Goal: Information Seeking & Learning: Learn about a topic

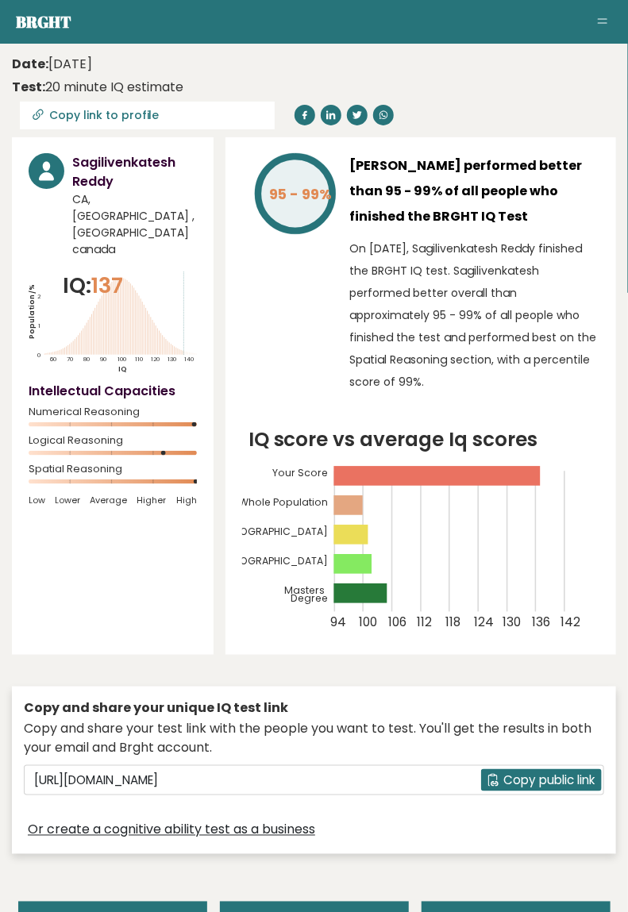
click at [483, 842] on div "Copy and share your unique IQ test link Copy and share your test link with the …" at bounding box center [314, 770] width 604 height 167
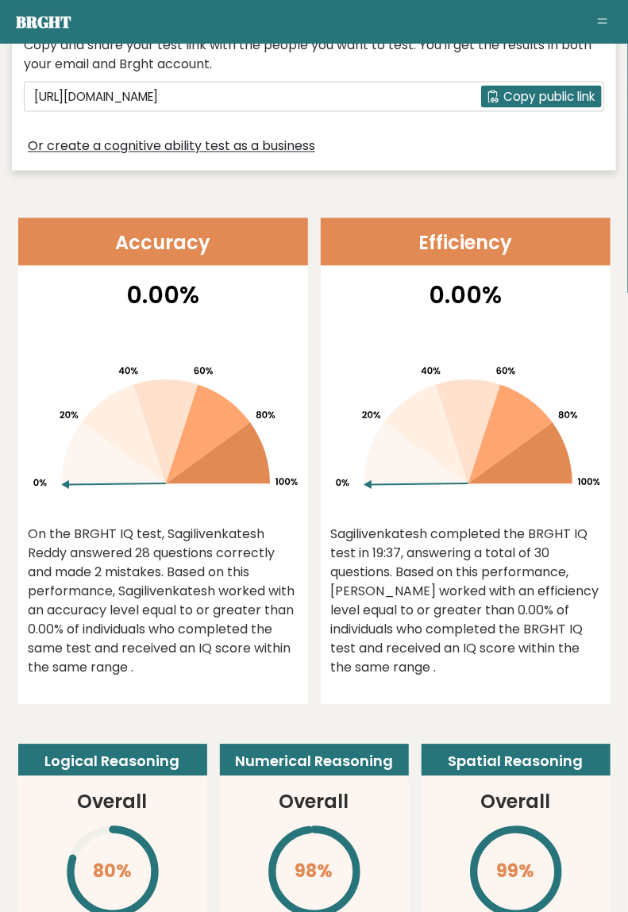
scroll to position [664, 0]
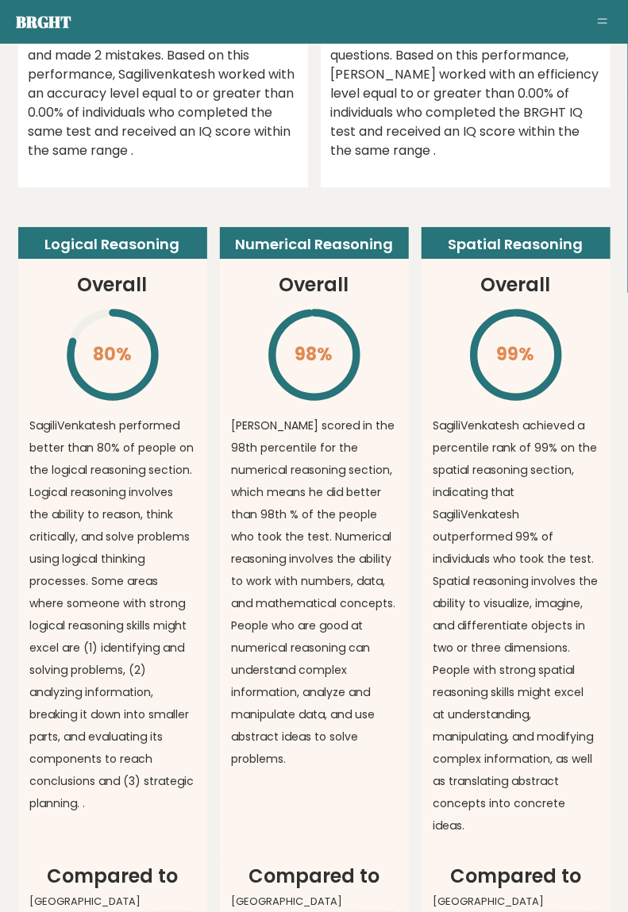
click at [540, 802] on p "SagiliVenkatesh achieved a percentile rank of 99% on the spatial reasoning sect…" at bounding box center [515, 625] width 165 height 422
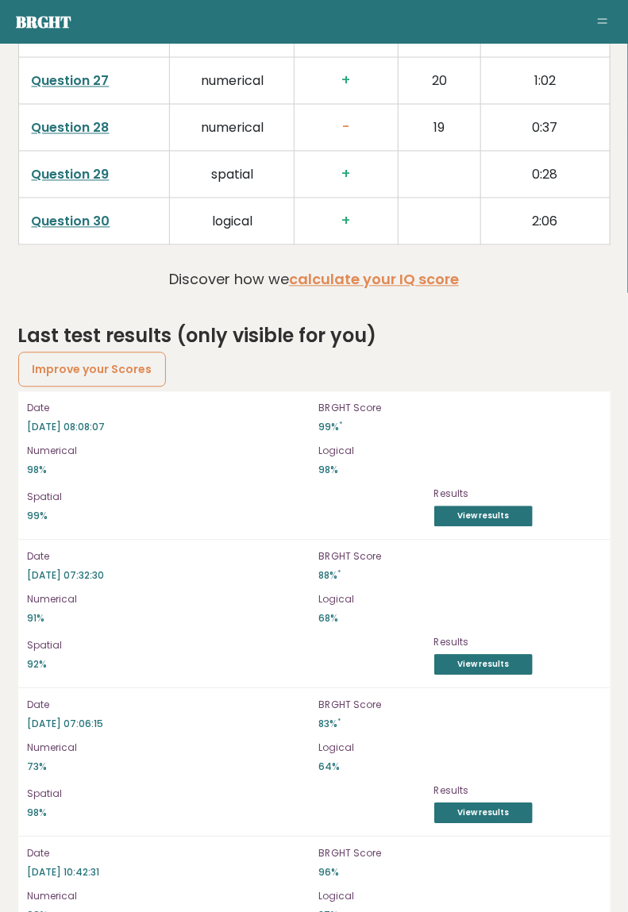
scroll to position [3895, 0]
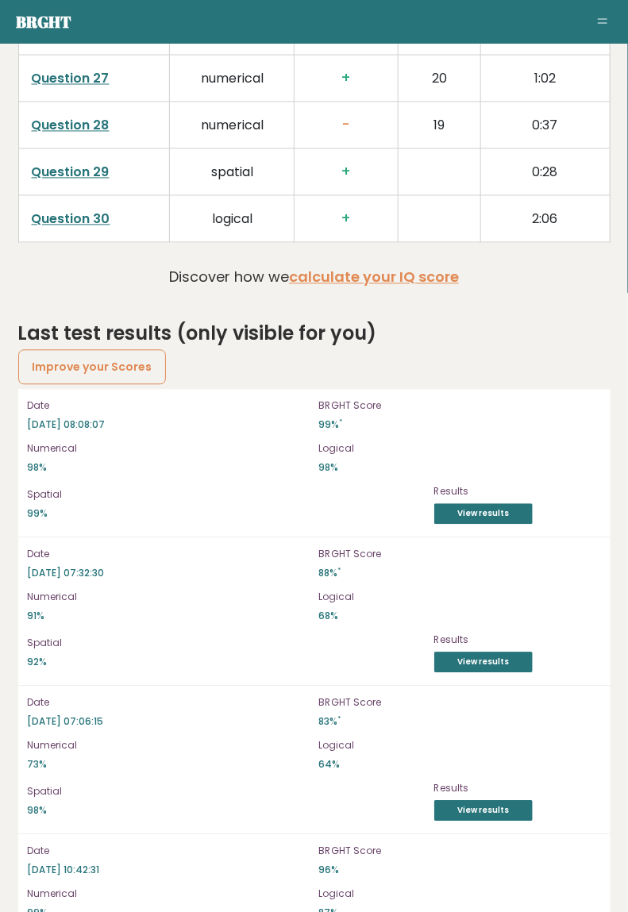
click at [141, 362] on link "Improve your Scores" at bounding box center [92, 367] width 148 height 35
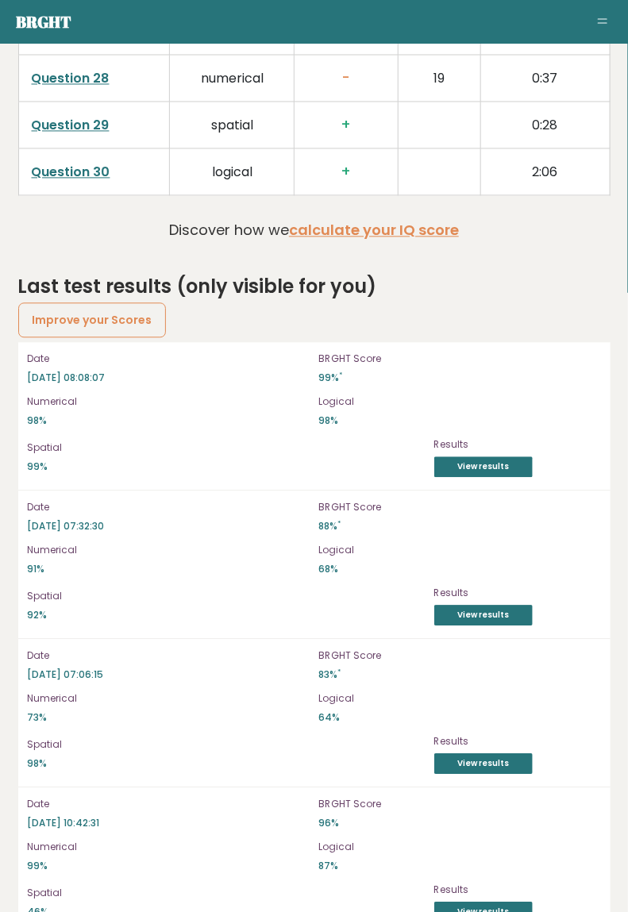
scroll to position [3946, 0]
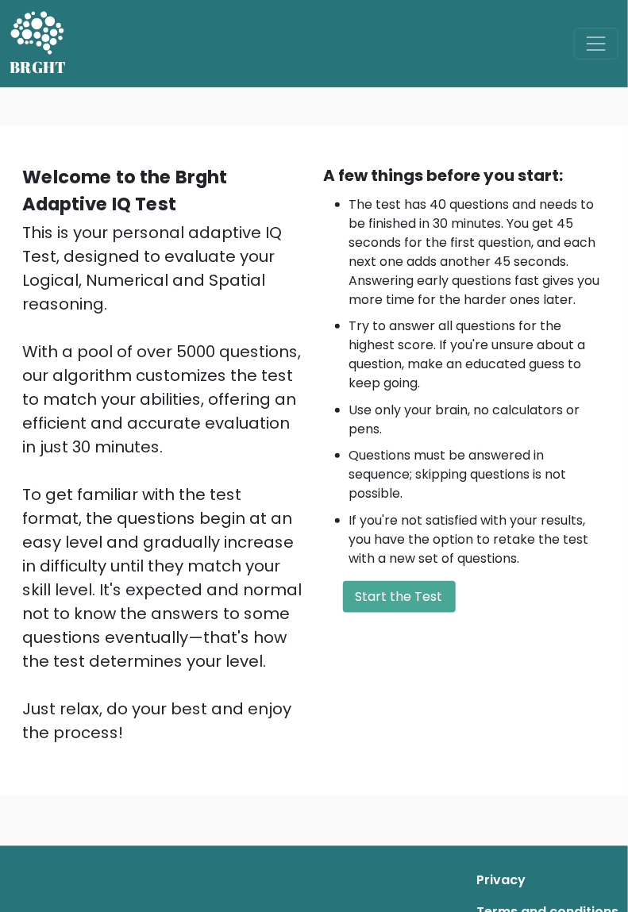
click at [422, 595] on button "Start the Test" at bounding box center [399, 597] width 113 height 32
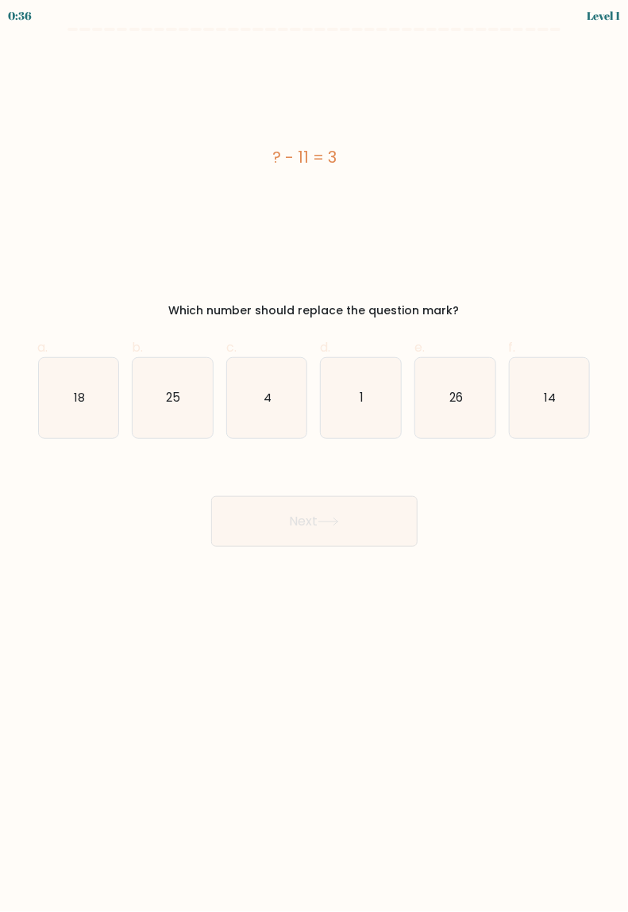
click at [560, 402] on icon "14" at bounding box center [550, 398] width 80 height 80
click at [315, 456] on input "f. 14" at bounding box center [314, 461] width 1 height 10
radio input "true"
click at [328, 525] on icon at bounding box center [327, 521] width 21 height 9
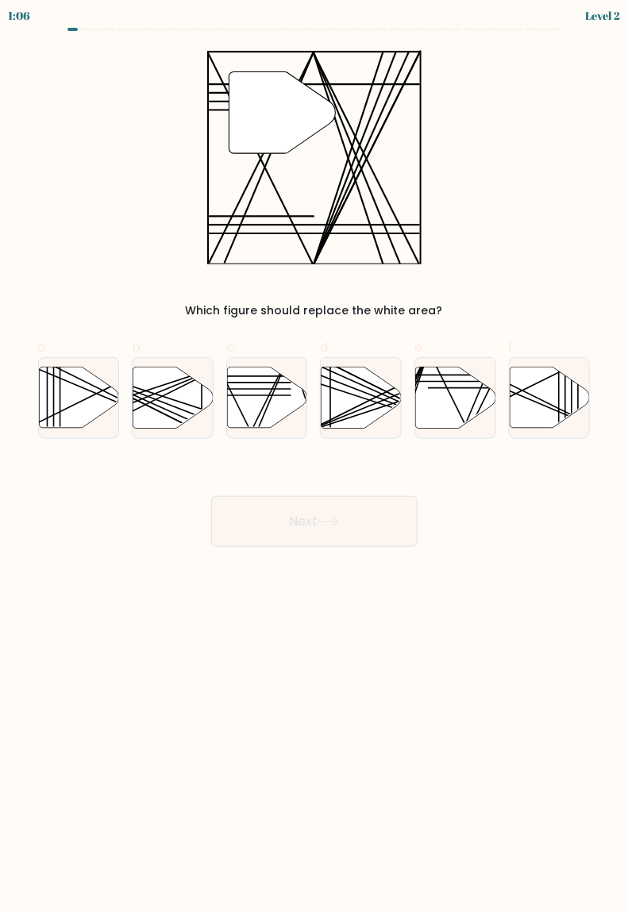
click at [267, 394] on icon at bounding box center [267, 397] width 80 height 61
click at [314, 456] on input "c." at bounding box center [314, 461] width 1 height 10
radio input "true"
click at [294, 528] on button "Next" at bounding box center [314, 521] width 206 height 51
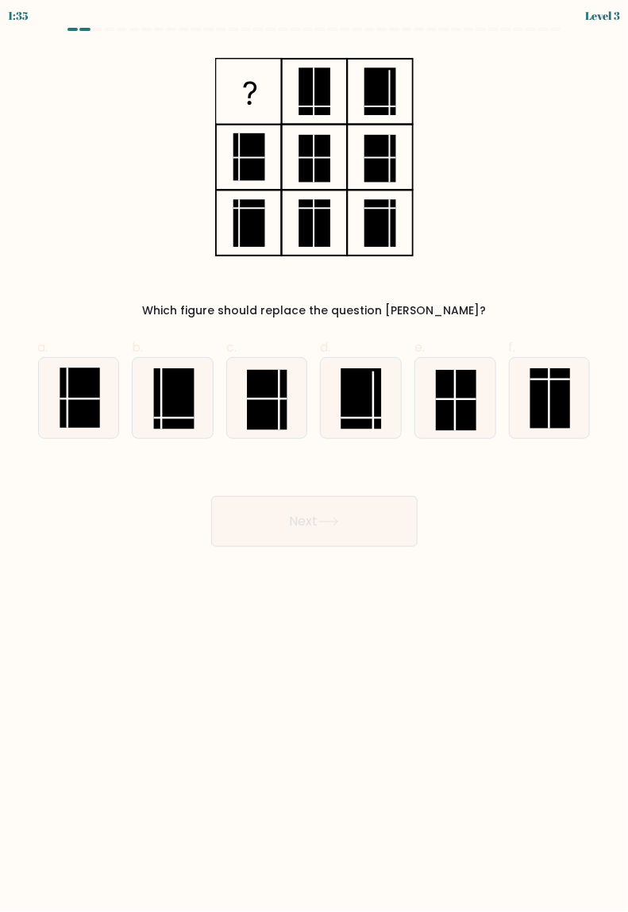
click at [179, 390] on rect at bounding box center [174, 398] width 40 height 60
click at [314, 456] on input "b." at bounding box center [314, 461] width 1 height 10
radio input "true"
click at [312, 537] on button "Next" at bounding box center [314, 521] width 206 height 51
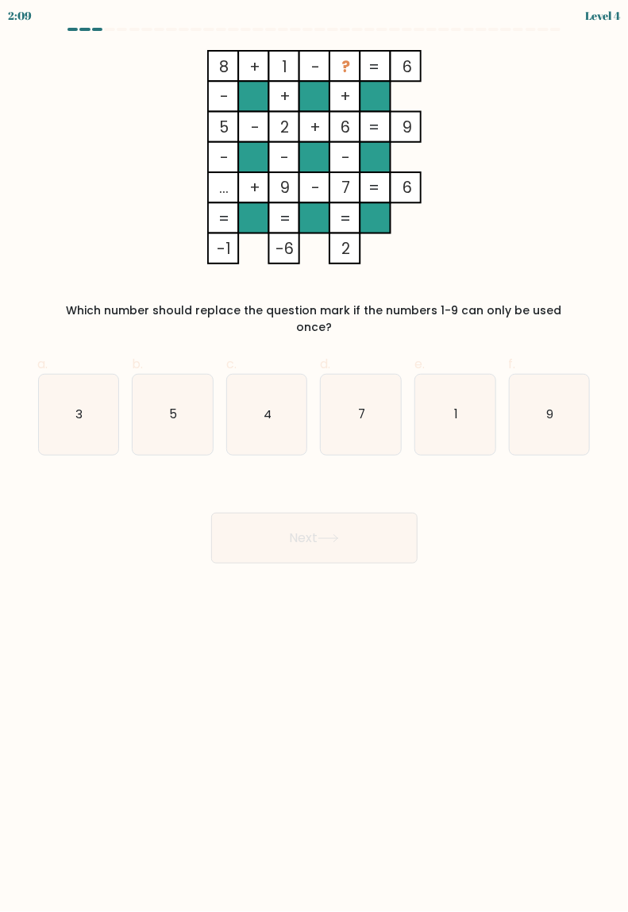
click at [75, 406] on text "3" at bounding box center [78, 414] width 7 height 17
click at [314, 456] on input "a. 3" at bounding box center [314, 461] width 1 height 10
radio input "true"
click at [327, 536] on button "Next" at bounding box center [314, 538] width 206 height 51
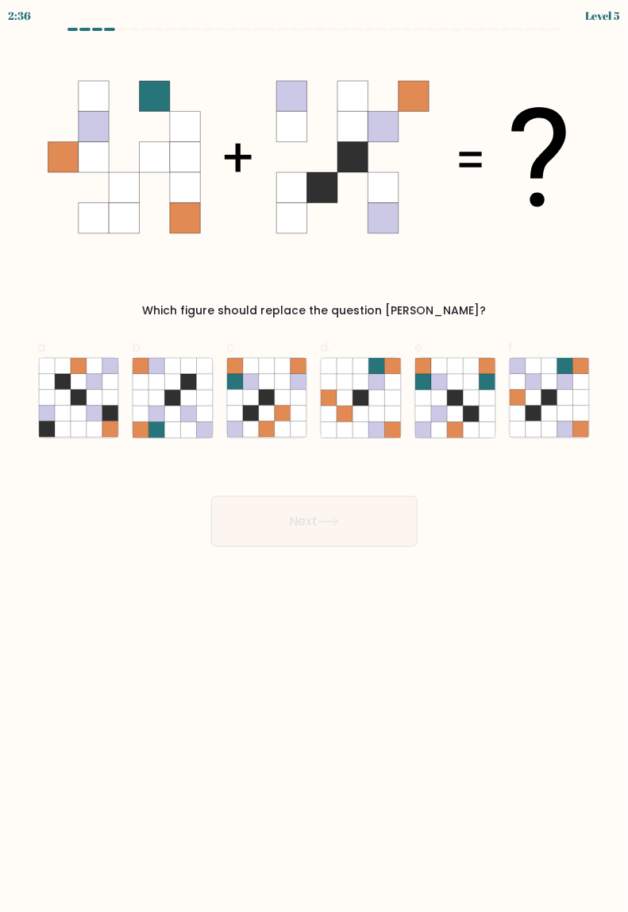
click at [557, 397] on icon at bounding box center [565, 398] width 16 height 16
click at [315, 456] on input "f." at bounding box center [314, 461] width 1 height 10
radio input "true"
click at [333, 499] on button "Next" at bounding box center [314, 521] width 206 height 51
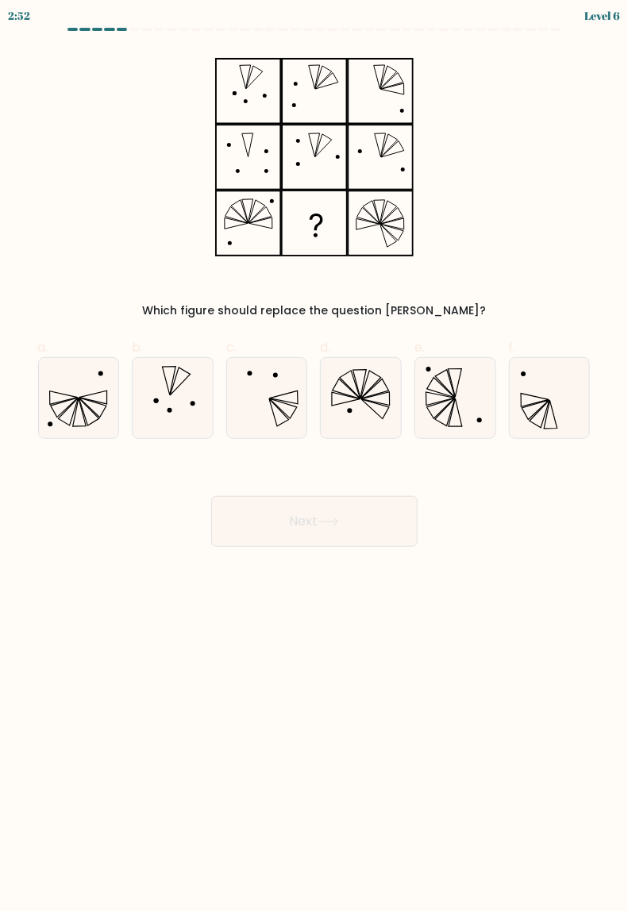
click at [387, 402] on icon at bounding box center [361, 398] width 80 height 80
click at [315, 456] on input "d." at bounding box center [314, 461] width 1 height 10
radio input "true"
click at [314, 544] on button "Next" at bounding box center [314, 521] width 206 height 51
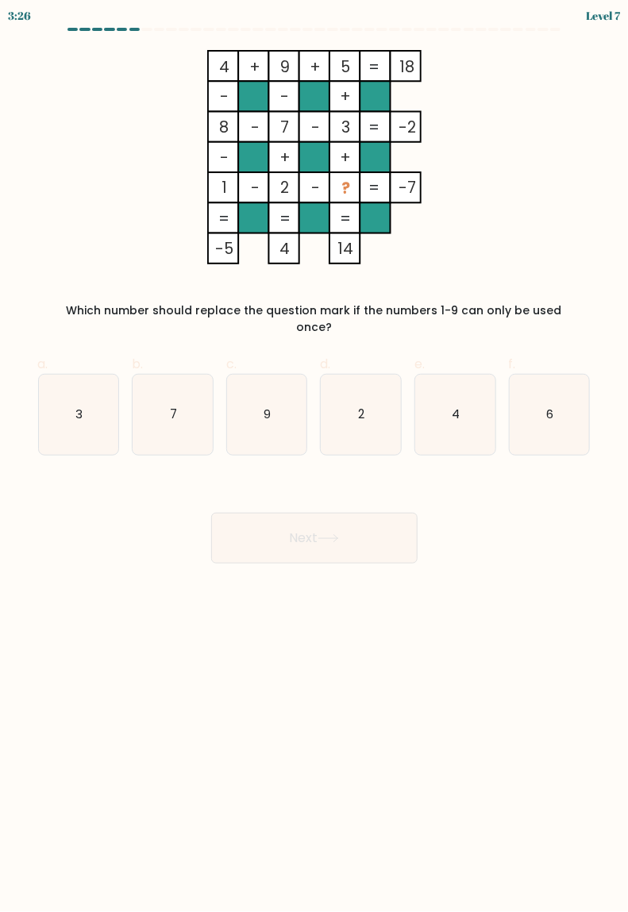
click at [555, 400] on icon "6" at bounding box center [550, 415] width 80 height 80
click at [315, 456] on input "f. 6" at bounding box center [314, 461] width 1 height 10
radio input "true"
click at [313, 536] on button "Next" at bounding box center [314, 538] width 206 height 51
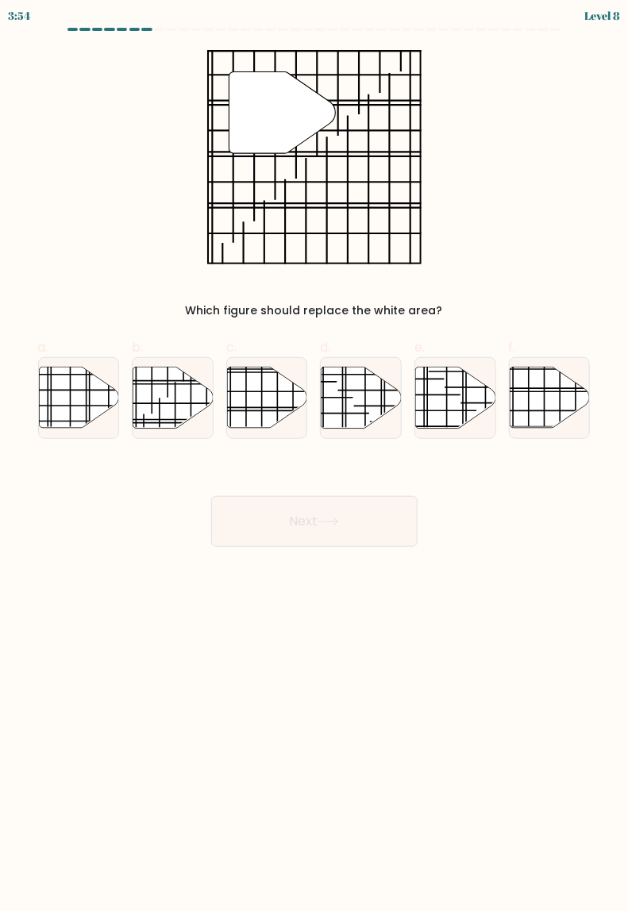
click at [545, 403] on icon at bounding box center [550, 397] width 80 height 61
click at [315, 456] on input "f." at bounding box center [314, 461] width 1 height 10
radio input "true"
click at [341, 506] on button "Next" at bounding box center [314, 521] width 206 height 51
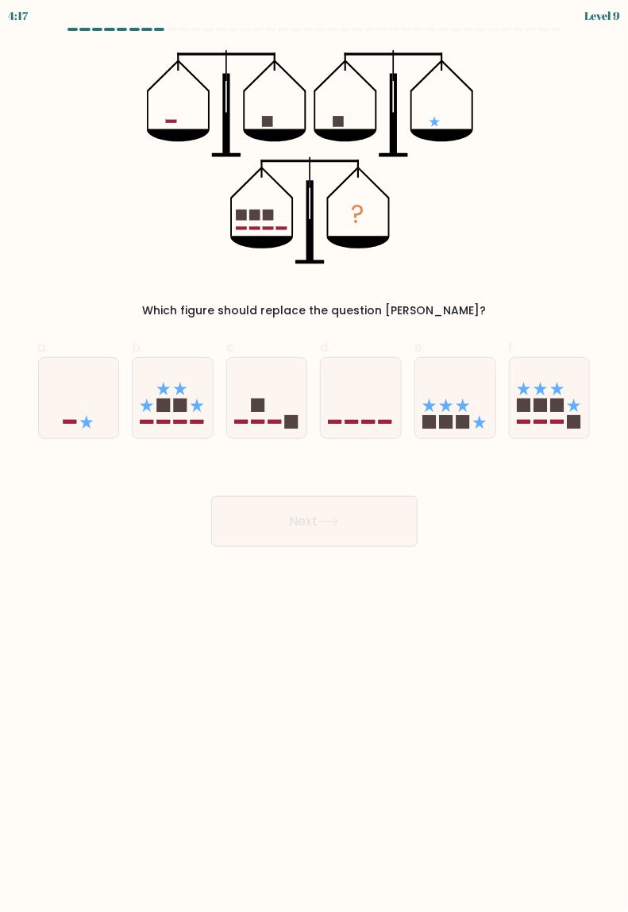
click at [471, 414] on icon at bounding box center [455, 398] width 80 height 66
click at [315, 456] on input "e." at bounding box center [314, 461] width 1 height 10
radio input "true"
click at [344, 544] on button "Next" at bounding box center [314, 521] width 206 height 51
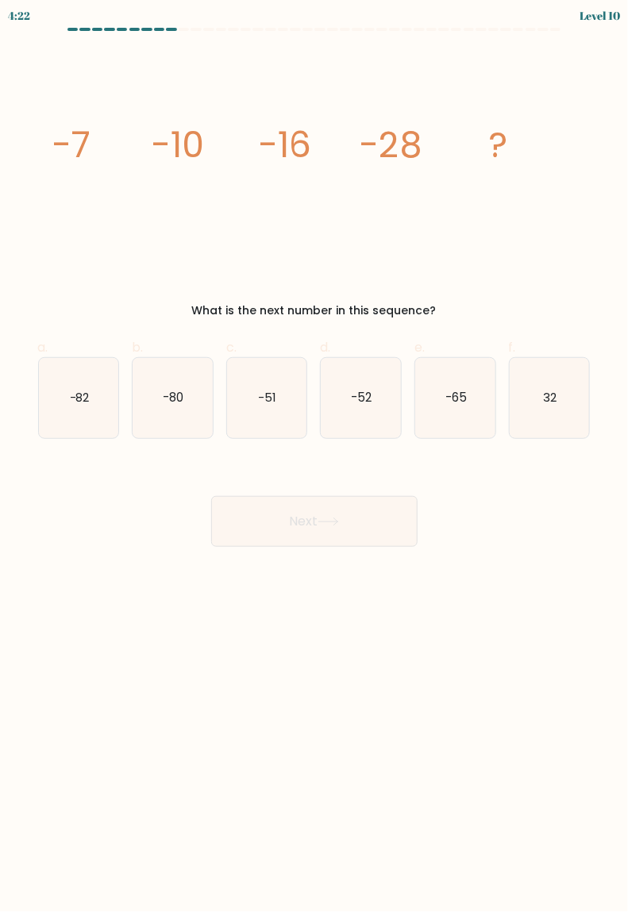
click at [308, 114] on icon "image/svg+xml -7 -10 -16 -28 ?" at bounding box center [314, 157] width 533 height 214
click at [259, 140] on tspan "-16" at bounding box center [283, 145] width 53 height 50
click at [360, 406] on text "-52" at bounding box center [362, 397] width 21 height 17
click at [315, 456] on input "d. -52" at bounding box center [314, 461] width 1 height 10
radio input "true"
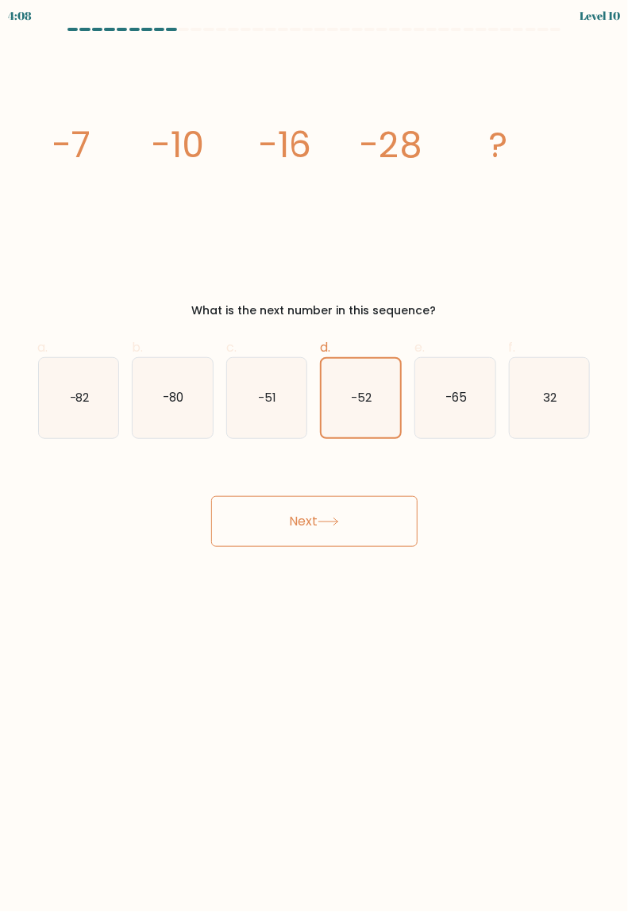
click at [299, 517] on button "Next" at bounding box center [314, 521] width 206 height 51
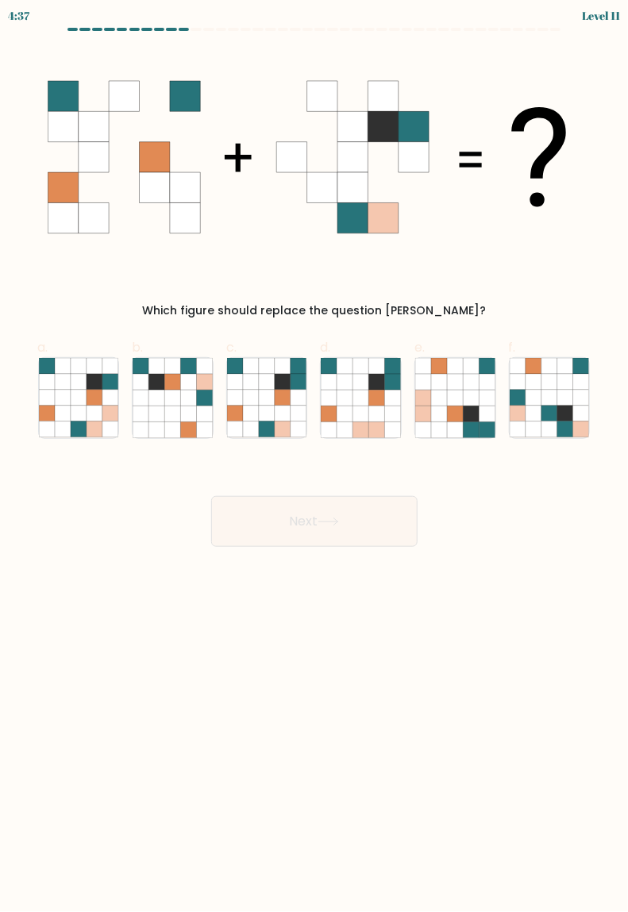
click at [273, 398] on icon at bounding box center [267, 398] width 16 height 16
click at [314, 456] on input "c." at bounding box center [314, 461] width 1 height 10
radio input "true"
click at [337, 520] on icon at bounding box center [327, 521] width 19 height 7
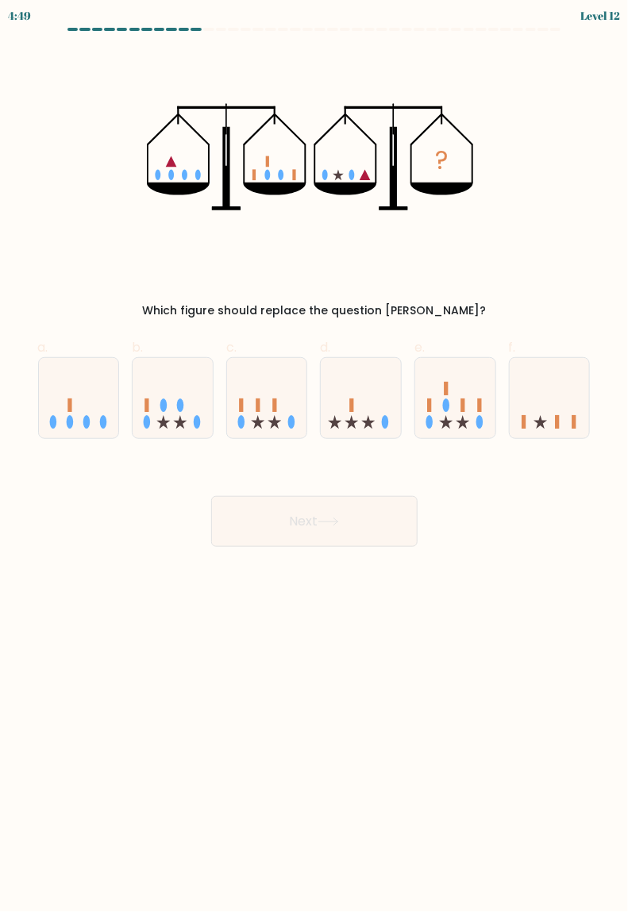
click at [567, 406] on icon at bounding box center [550, 398] width 80 height 66
click at [315, 456] on input "f." at bounding box center [314, 461] width 1 height 10
radio input "true"
click at [345, 526] on button "Next" at bounding box center [314, 521] width 206 height 51
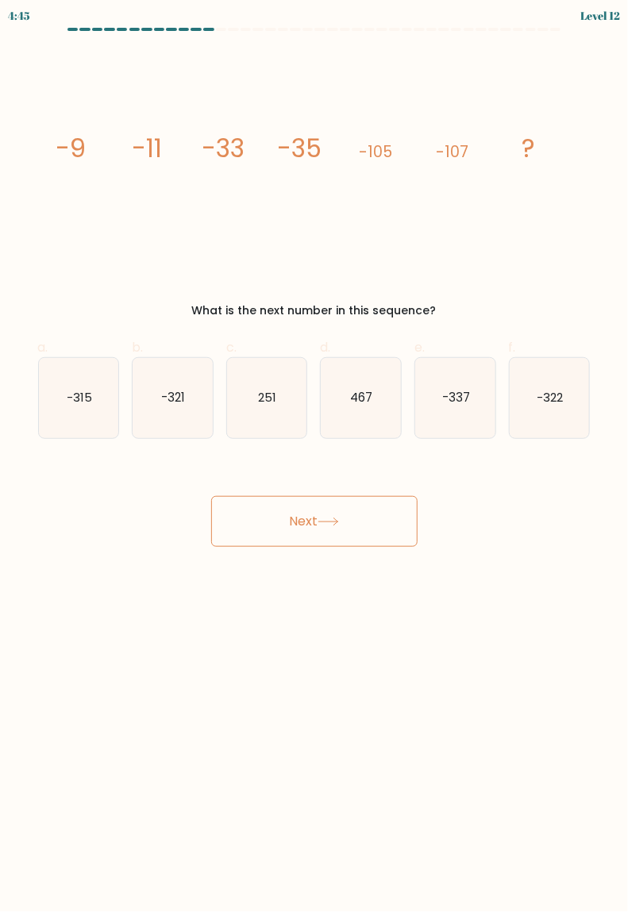
click at [313, 518] on button "Next" at bounding box center [314, 521] width 206 height 51
click at [269, 417] on icon "251" at bounding box center [267, 398] width 80 height 80
click at [314, 456] on input "c. 251" at bounding box center [314, 461] width 1 height 10
radio input "true"
click at [189, 416] on icon "-321" at bounding box center [173, 398] width 80 height 80
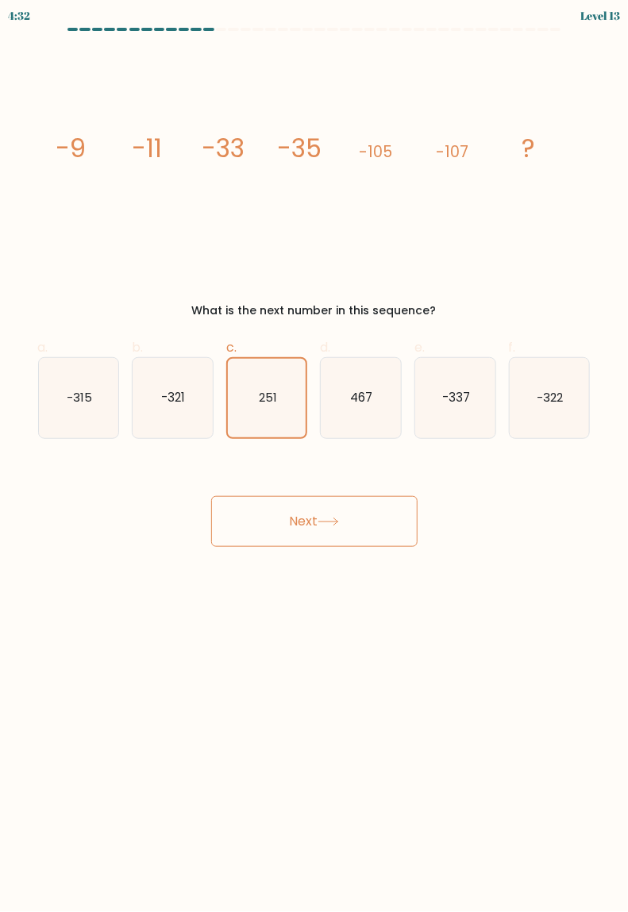
click at [314, 456] on input "b. -321" at bounding box center [314, 461] width 1 height 10
radio input "true"
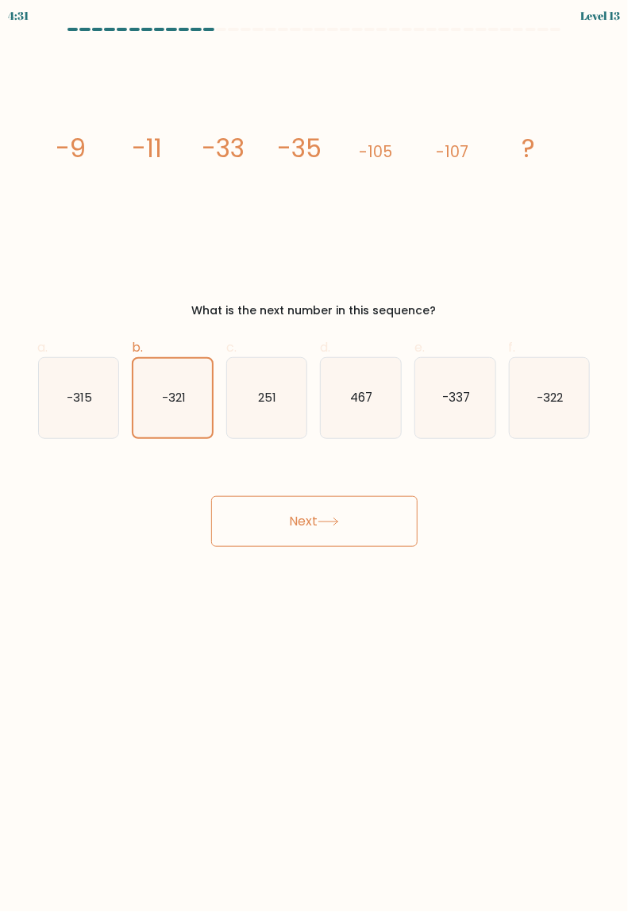
click at [328, 531] on button "Next" at bounding box center [314, 521] width 206 height 51
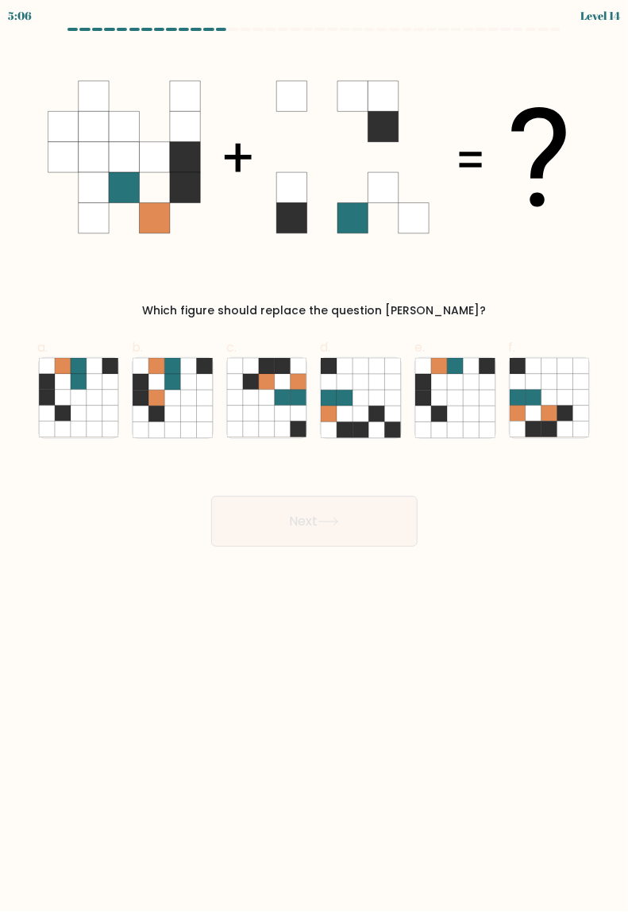
click at [65, 420] on icon at bounding box center [63, 414] width 16 height 16
click at [314, 456] on input "a." at bounding box center [314, 461] width 1 height 10
radio input "true"
click at [282, 520] on button "Next" at bounding box center [314, 521] width 206 height 51
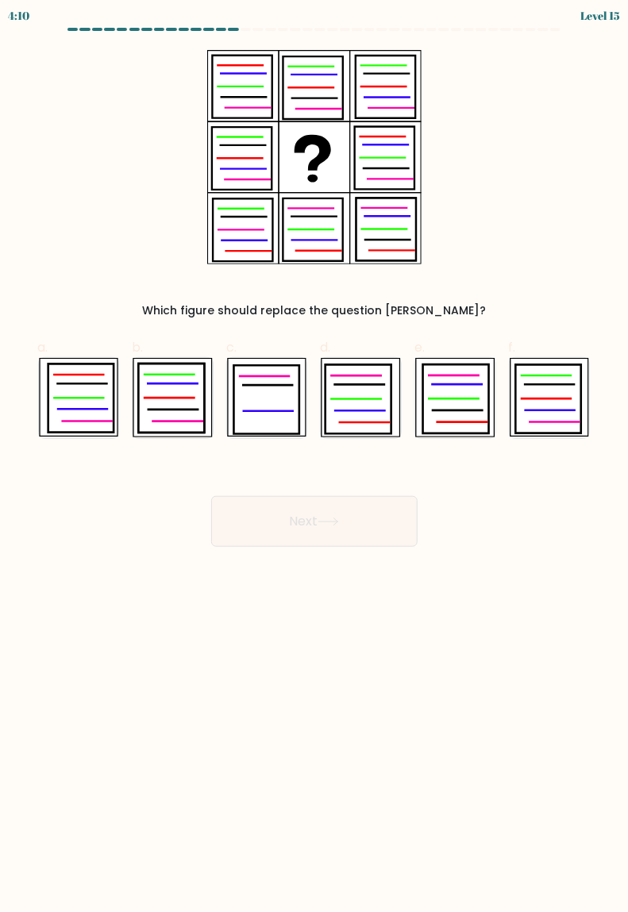
click at [80, 404] on icon at bounding box center [81, 398] width 66 height 69
click at [314, 456] on input "a." at bounding box center [314, 461] width 1 height 10
radio input "true"
click at [280, 513] on button "Next" at bounding box center [314, 521] width 206 height 51
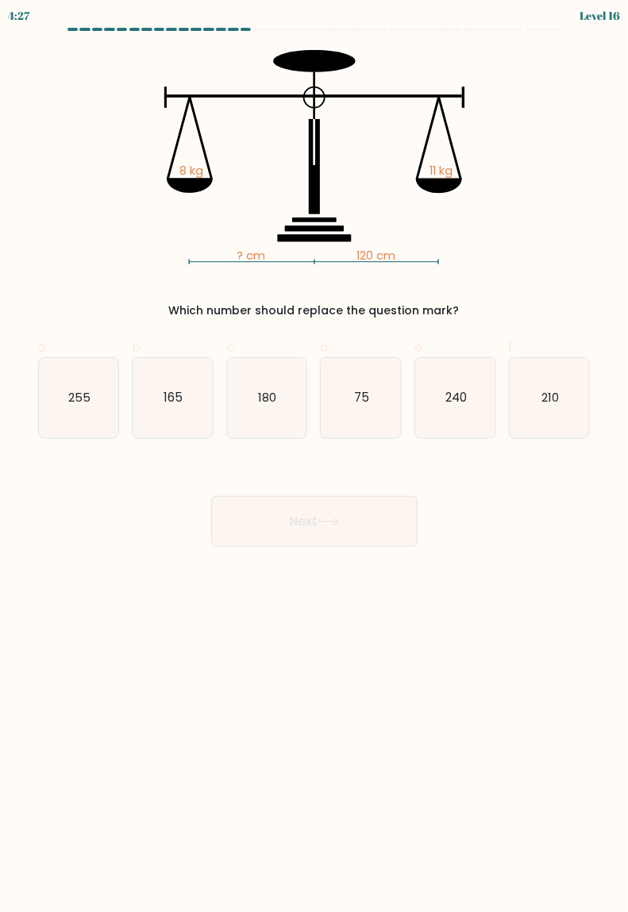
click at [379, 379] on icon "75" at bounding box center [361, 398] width 80 height 80
click at [315, 456] on input "d. 75" at bounding box center [314, 461] width 1 height 10
radio input "true"
click at [375, 520] on button "Next" at bounding box center [314, 521] width 206 height 51
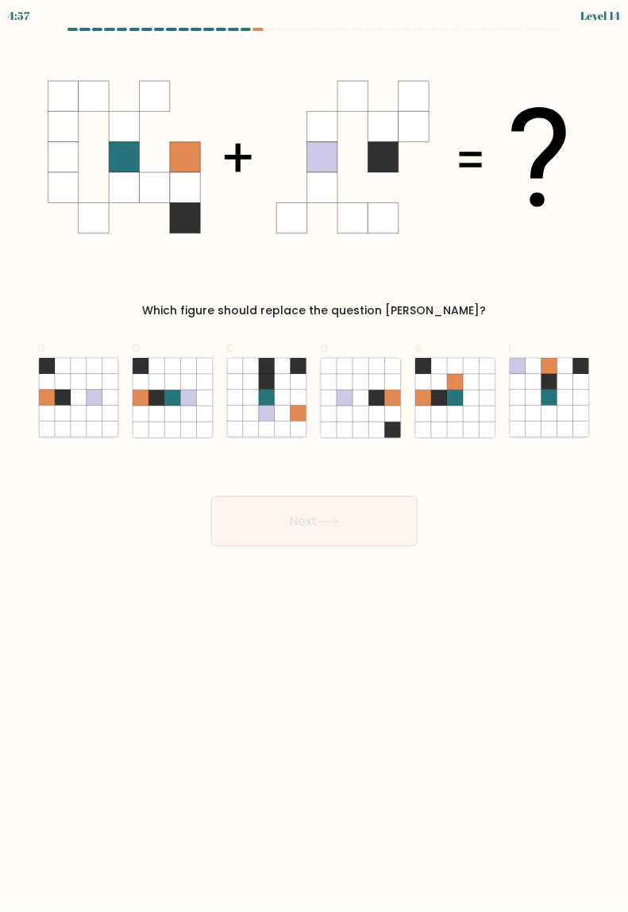
click at [182, 382] on icon at bounding box center [189, 382] width 16 height 16
click at [314, 456] on input "b." at bounding box center [314, 461] width 1 height 10
radio input "true"
click at [318, 513] on button "Next" at bounding box center [314, 521] width 206 height 51
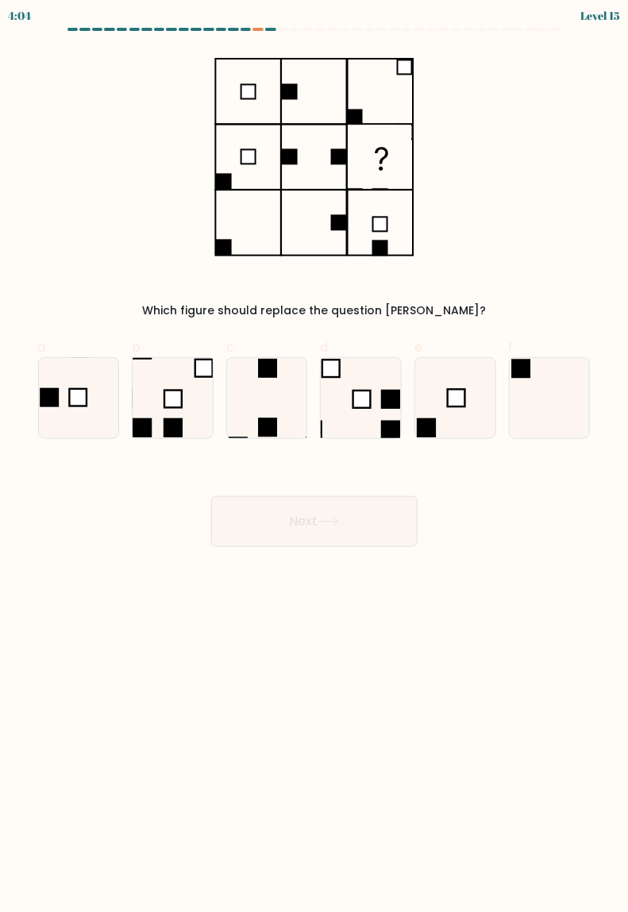
click at [71, 389] on rect at bounding box center [77, 397] width 17 height 17
click at [314, 456] on input "a." at bounding box center [314, 461] width 1 height 10
radio input "true"
click at [371, 517] on button "Next" at bounding box center [314, 521] width 206 height 51
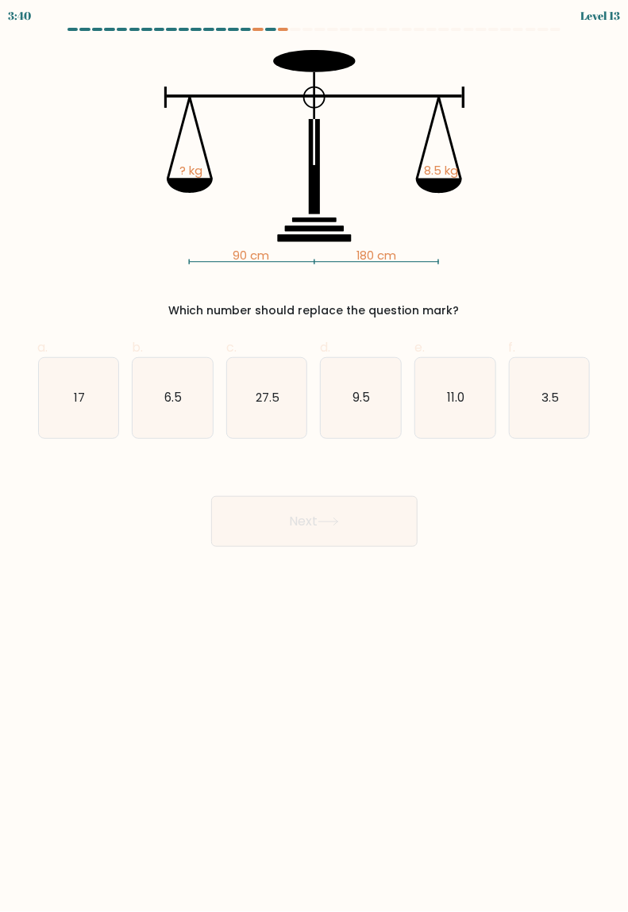
click at [560, 390] on icon "3.5" at bounding box center [550, 398] width 80 height 80
click at [315, 456] on input "f. 3.5" at bounding box center [314, 461] width 1 height 10
radio input "true"
click at [353, 521] on button "Next" at bounding box center [314, 521] width 206 height 51
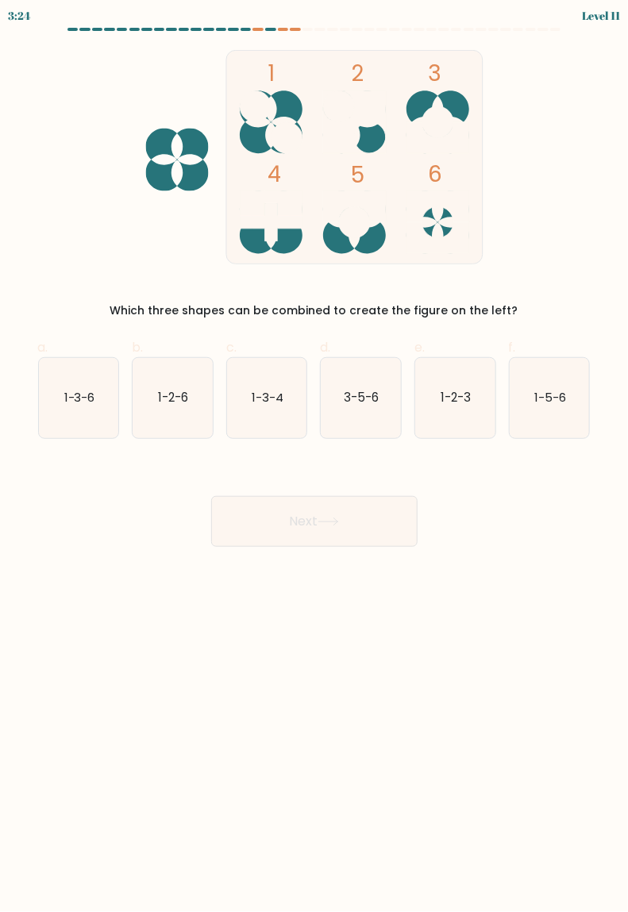
click at [73, 405] on text "1-3-6" at bounding box center [78, 397] width 31 height 17
click at [314, 456] on input "a. 1-3-6" at bounding box center [314, 461] width 1 height 10
radio input "true"
click at [283, 529] on button "Next" at bounding box center [314, 521] width 206 height 51
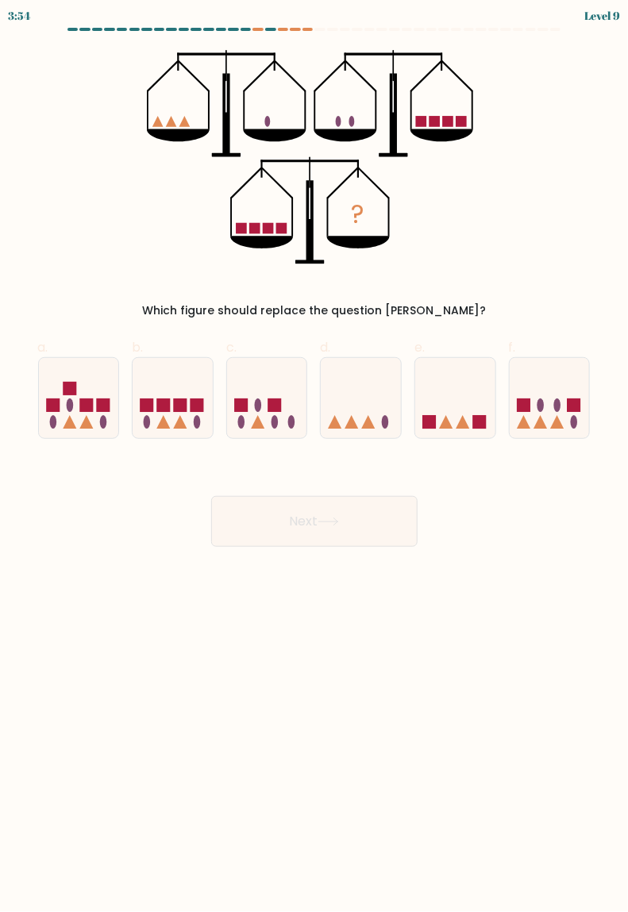
click at [367, 400] on icon at bounding box center [361, 398] width 80 height 66
click at [315, 456] on input "d." at bounding box center [314, 461] width 1 height 10
radio input "true"
click at [346, 511] on button "Next" at bounding box center [314, 521] width 206 height 51
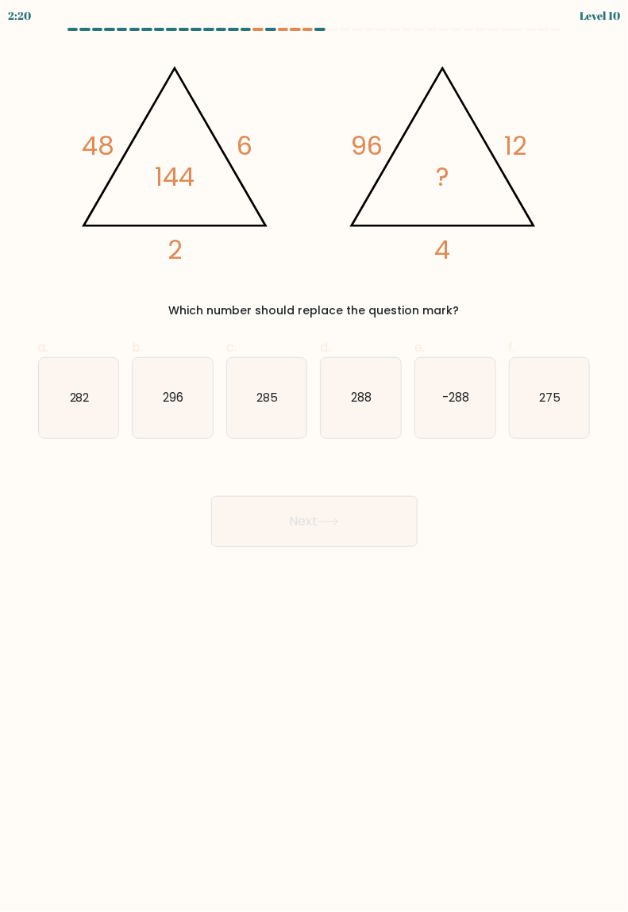
click at [83, 402] on text "282" at bounding box center [79, 397] width 20 height 17
click at [314, 456] on input "a. 282" at bounding box center [314, 461] width 1 height 10
radio input "true"
click at [333, 531] on button "Next" at bounding box center [314, 521] width 206 height 51
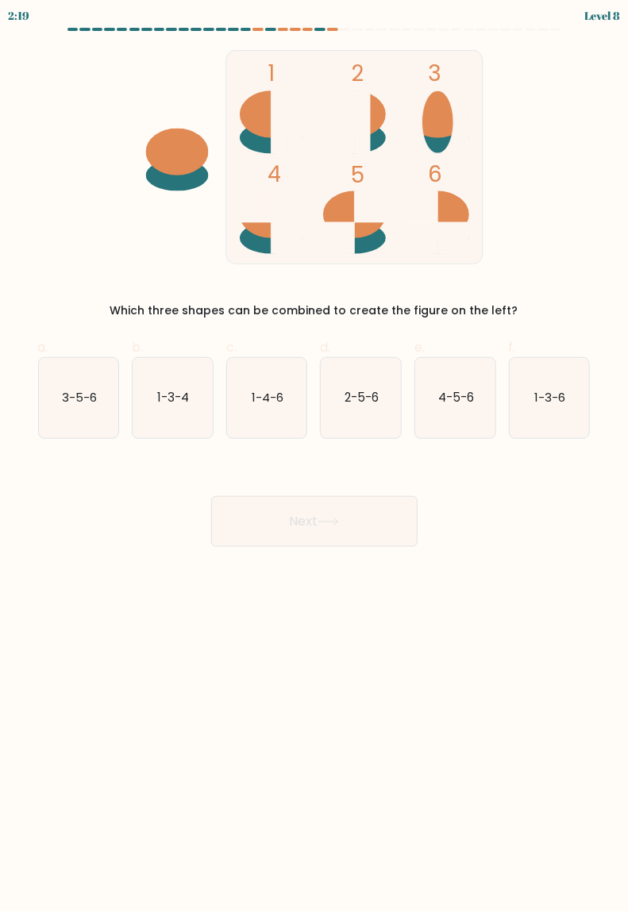
click at [0, 396] on form at bounding box center [314, 287] width 628 height 519
click at [0, 390] on form at bounding box center [314, 287] width 628 height 519
click at [470, 410] on icon "4-5-6" at bounding box center [455, 398] width 80 height 80
click at [315, 456] on input "e. 4-5-6" at bounding box center [314, 461] width 1 height 10
radio input "true"
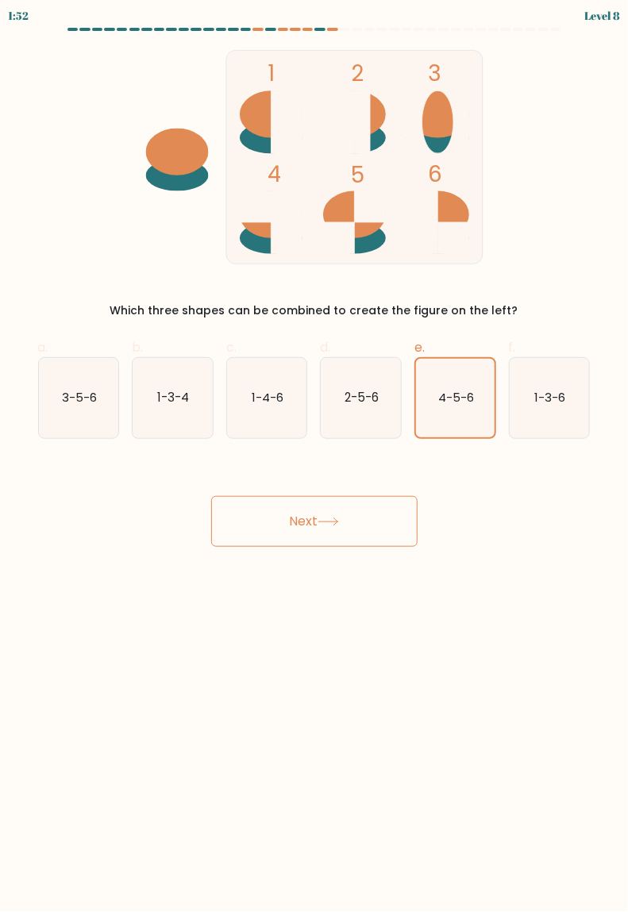
click at [360, 542] on button "Next" at bounding box center [314, 521] width 206 height 51
click at [363, 525] on button "Next" at bounding box center [314, 521] width 206 height 51
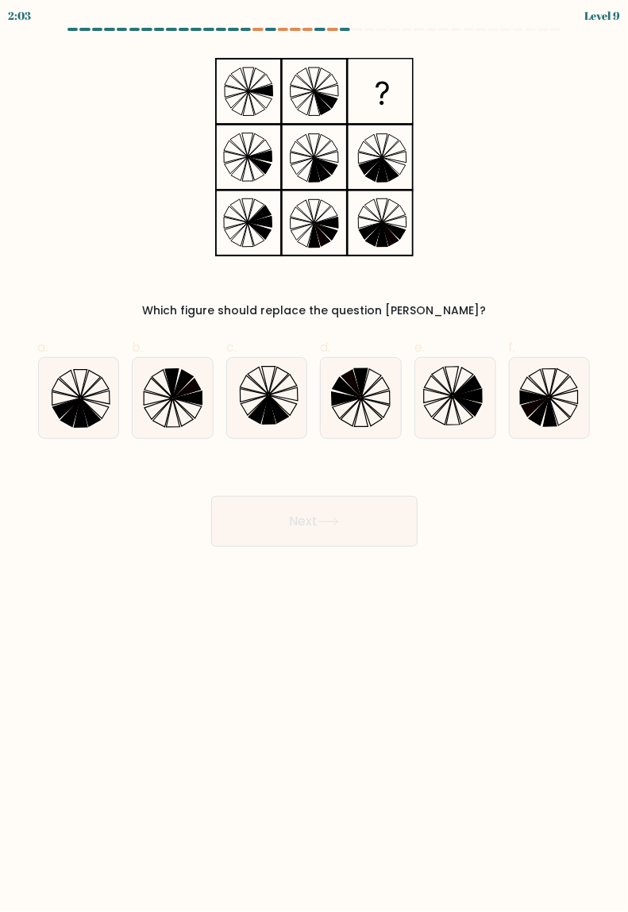
click at [263, 405] on icon at bounding box center [258, 410] width 20 height 28
click at [314, 456] on input "c." at bounding box center [314, 461] width 1 height 10
radio input "true"
click at [267, 517] on button "Next" at bounding box center [314, 521] width 206 height 51
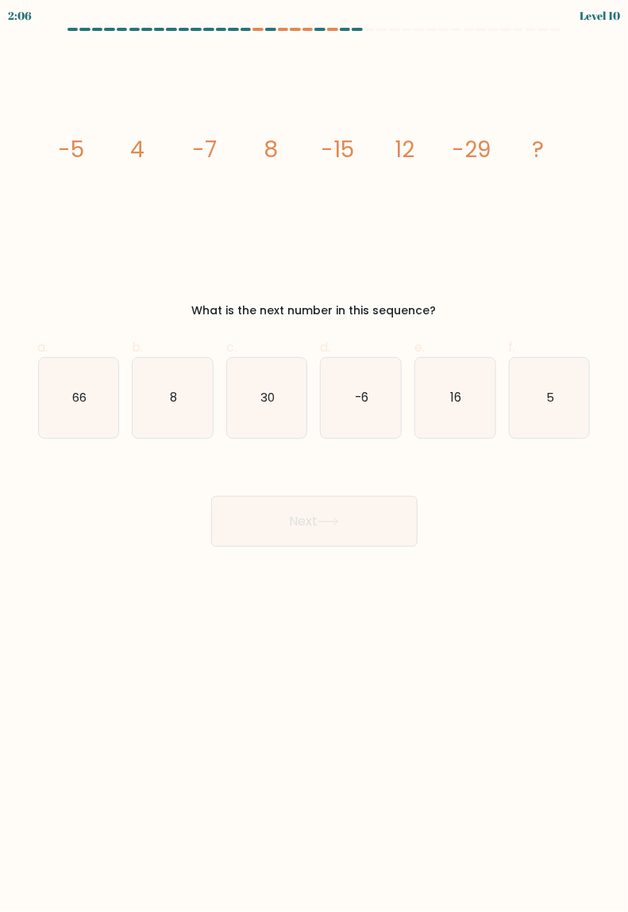
click at [477, 410] on icon "16" at bounding box center [455, 398] width 80 height 80
click at [315, 456] on input "e. 16" at bounding box center [314, 461] width 1 height 10
radio input "true"
click at [349, 544] on button "Next" at bounding box center [314, 521] width 206 height 51
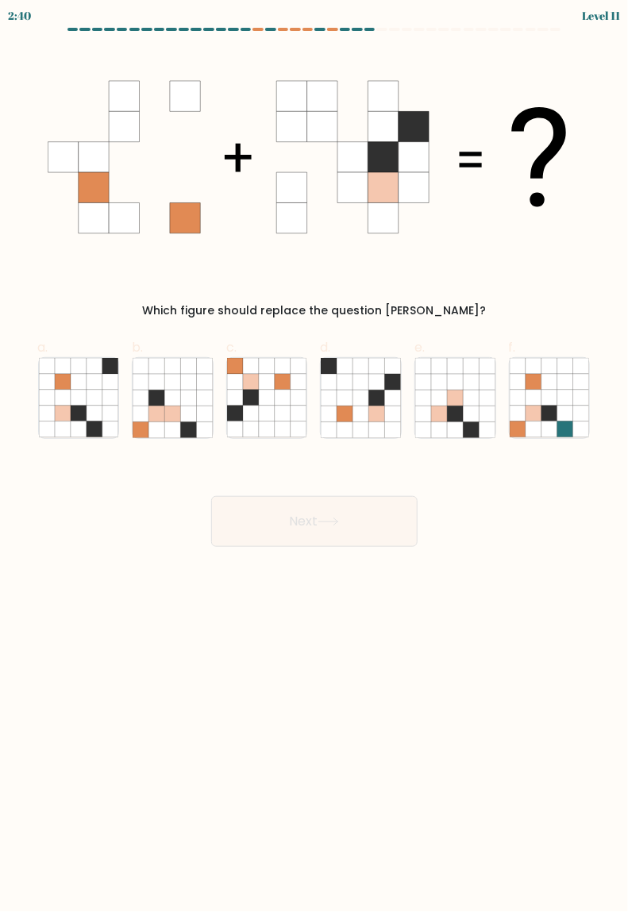
click at [280, 419] on icon at bounding box center [283, 414] width 16 height 16
click at [314, 456] on input "c." at bounding box center [314, 461] width 1 height 10
radio input "true"
click at [313, 521] on button "Next" at bounding box center [314, 521] width 206 height 51
click at [348, 521] on button "Next" at bounding box center [314, 521] width 206 height 51
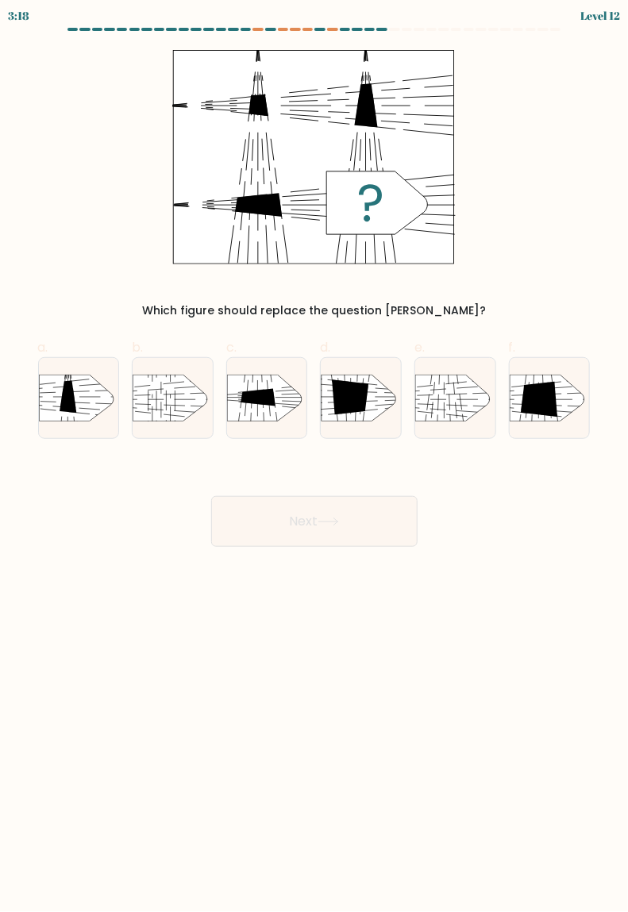
click at [334, 540] on button "Next" at bounding box center [314, 521] width 206 height 51
click at [329, 556] on body "3:18 Level 12" at bounding box center [314, 456] width 628 height 912
click at [255, 410] on rect at bounding box center [299, 362] width 208 height 158
click at [314, 456] on input "c." at bounding box center [314, 461] width 1 height 10
radio input "true"
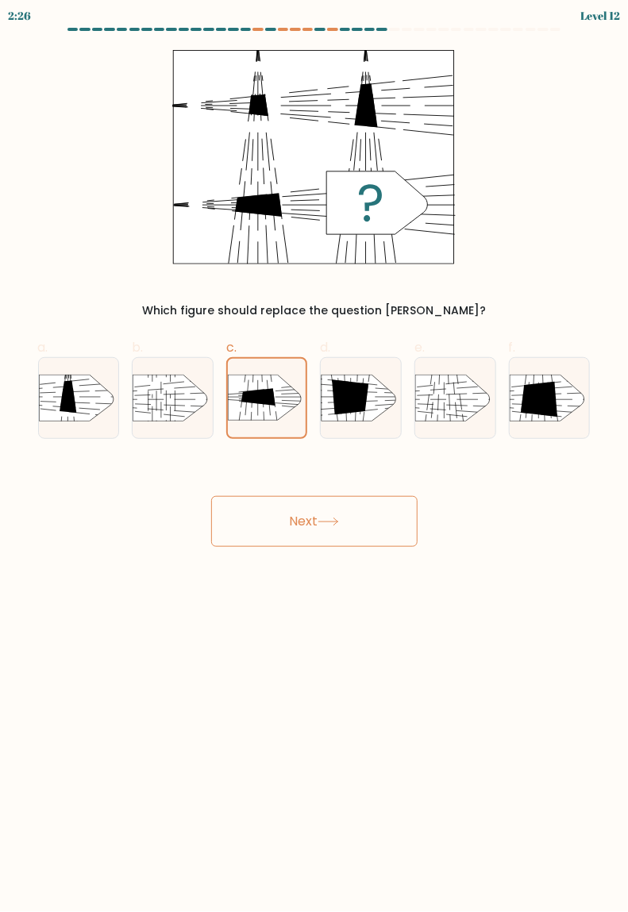
click at [310, 517] on button "Next" at bounding box center [314, 521] width 206 height 51
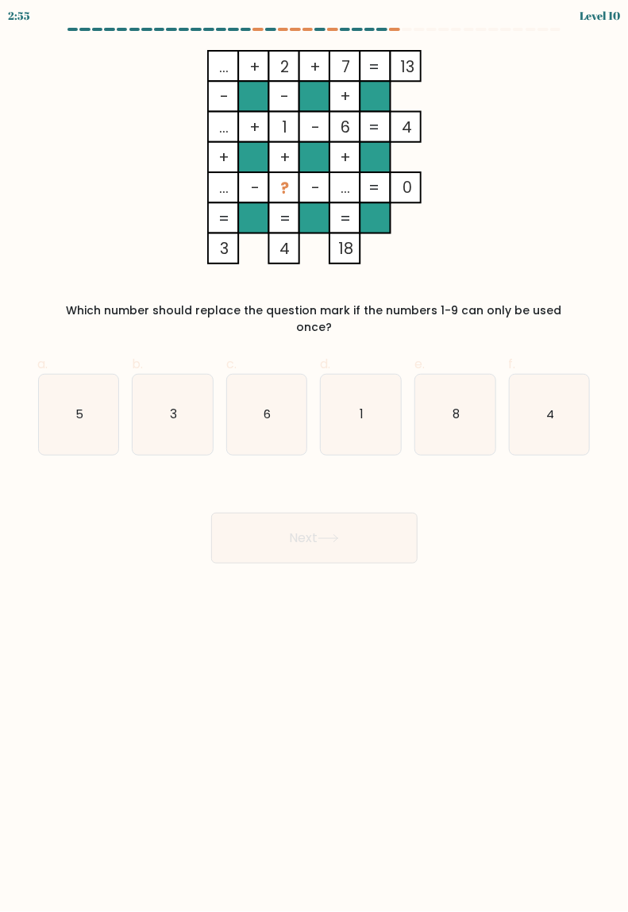
click at [544, 421] on icon "4" at bounding box center [550, 415] width 80 height 80
click at [315, 456] on input "f. 4" at bounding box center [314, 461] width 1 height 10
radio input "true"
click at [371, 528] on button "Next" at bounding box center [314, 538] width 206 height 51
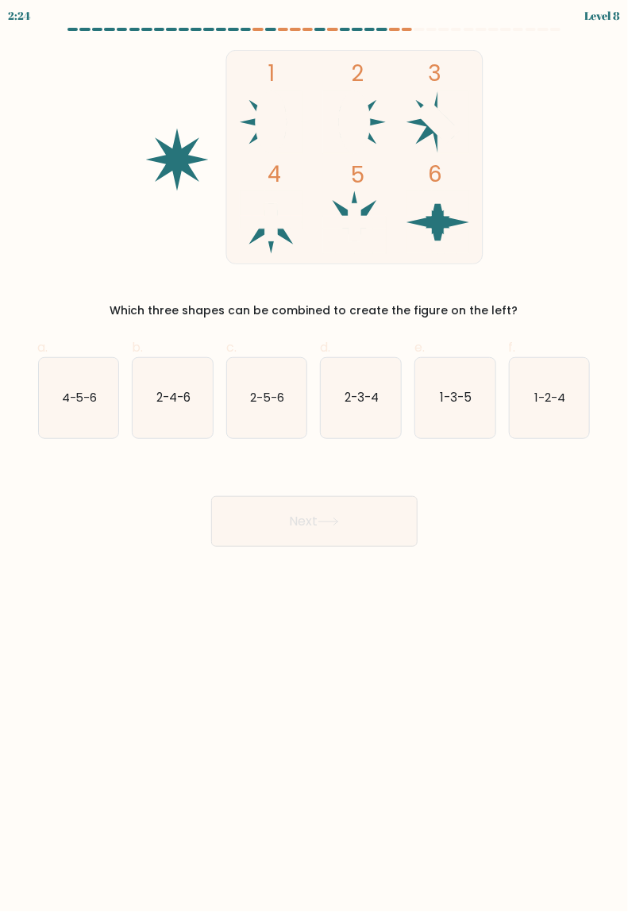
click at [564, 409] on icon "1-2-4" at bounding box center [550, 398] width 80 height 80
click at [315, 456] on input "f. 1-2-4" at bounding box center [314, 461] width 1 height 10
radio input "true"
click at [78, 422] on icon "4-5-6" at bounding box center [79, 398] width 80 height 80
click at [314, 456] on input "a. 4-5-6" at bounding box center [314, 461] width 1 height 10
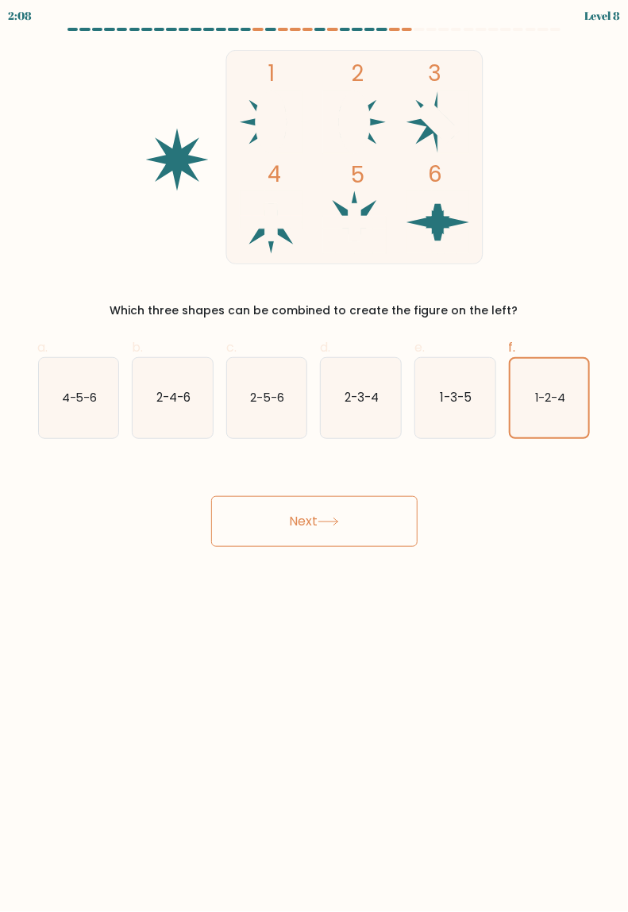
radio input "true"
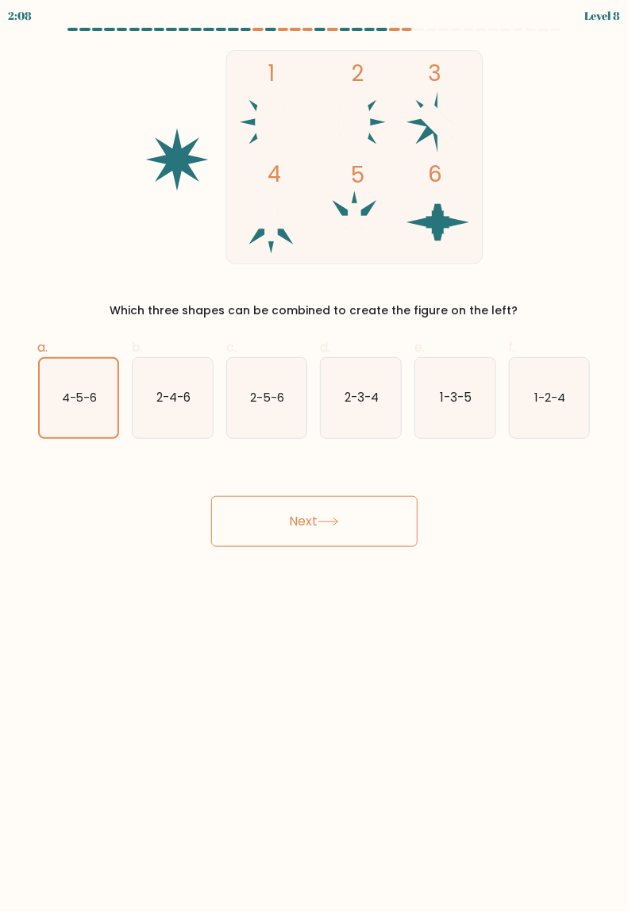
click at [400, 532] on button "Next" at bounding box center [314, 521] width 206 height 51
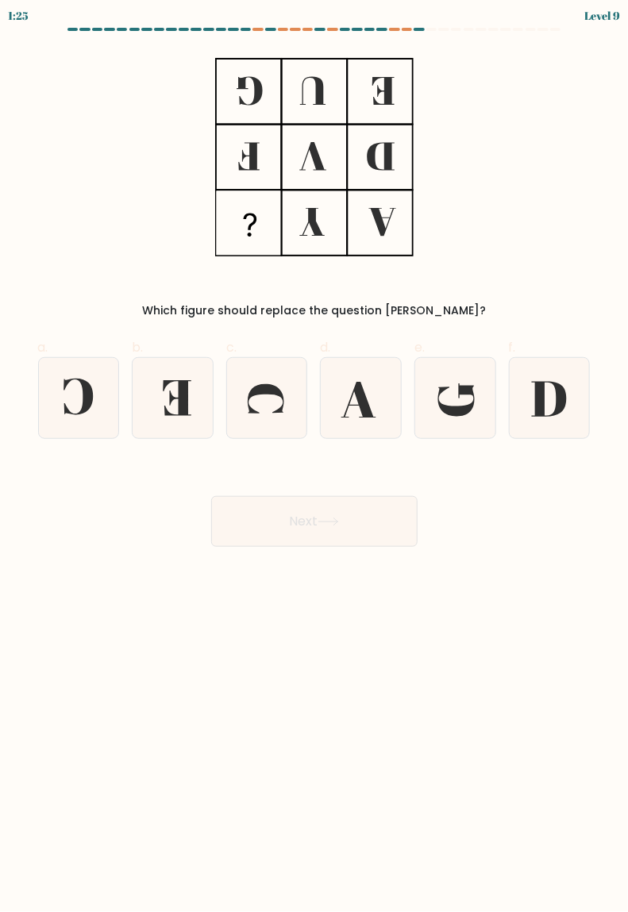
click at [65, 398] on icon at bounding box center [79, 398] width 80 height 80
click at [314, 456] on input "a." at bounding box center [314, 461] width 1 height 10
radio input "true"
click at [416, 521] on button "Next" at bounding box center [314, 521] width 206 height 51
click at [346, 538] on button "Next" at bounding box center [314, 521] width 206 height 51
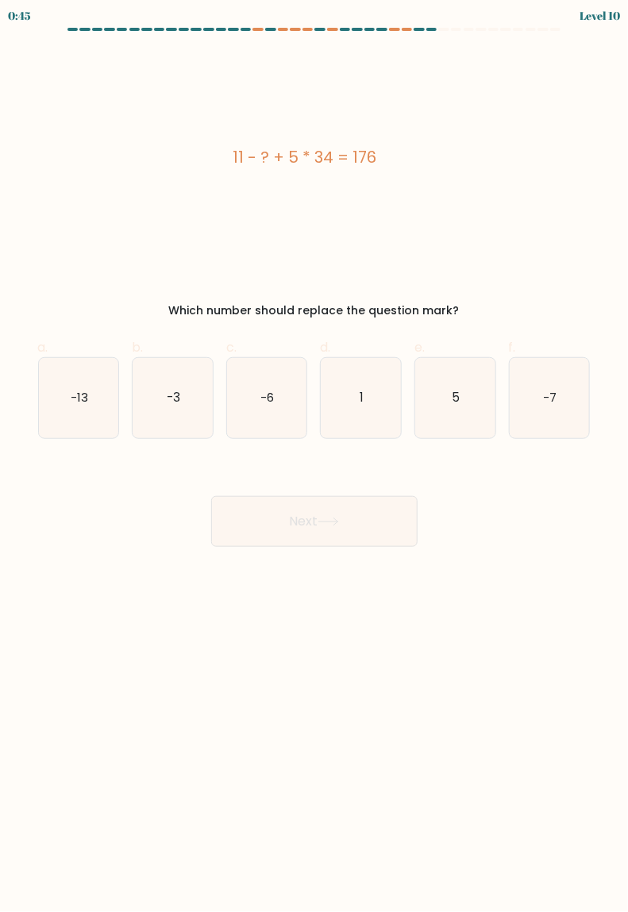
click at [498, 462] on div "Next" at bounding box center [314, 502] width 571 height 89
click at [561, 417] on icon "-7" at bounding box center [550, 398] width 80 height 80
click at [315, 456] on input "f. -7" at bounding box center [314, 461] width 1 height 10
radio input "true"
click at [372, 522] on button "Next" at bounding box center [314, 521] width 206 height 51
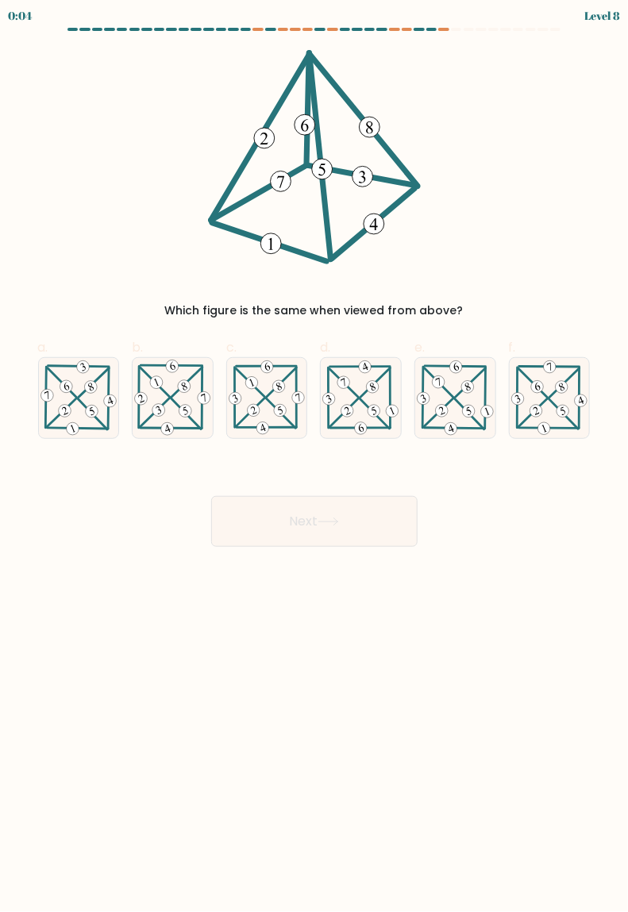
click at [52, 398] on icon at bounding box center [79, 398] width 80 height 79
click at [314, 456] on input "a." at bounding box center [314, 461] width 1 height 10
radio input "true"
click at [394, 520] on button "Next" at bounding box center [314, 521] width 206 height 51
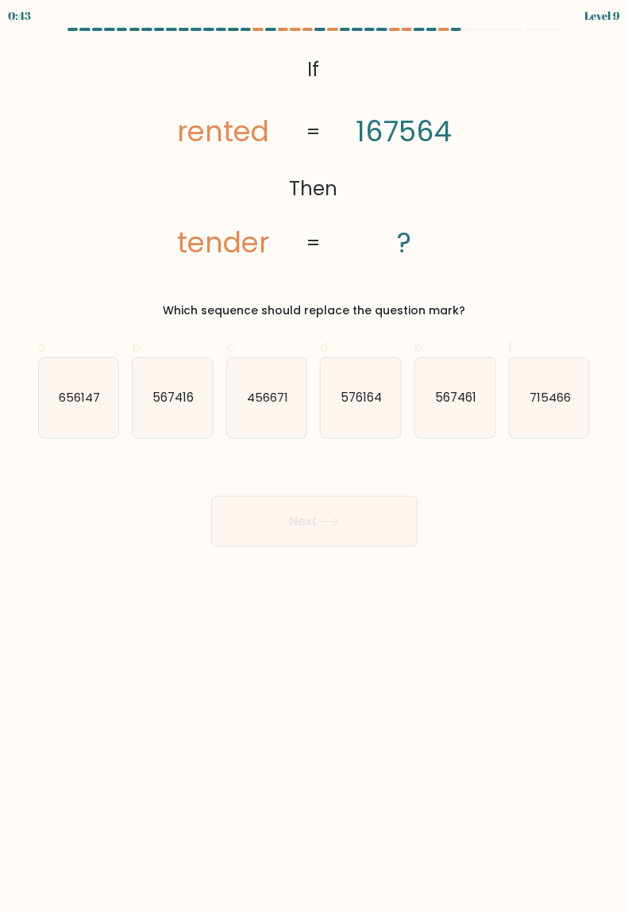
click at [560, 217] on div "@import url('https://fonts.googleapis.com/css?family=Abril+Fatface:400,100,100i…" at bounding box center [314, 184] width 571 height 269
click at [472, 414] on icon "567461" at bounding box center [455, 398] width 80 height 80
click at [315, 456] on input "e. 567461" at bounding box center [314, 461] width 1 height 10
radio input "true"
click at [360, 537] on button "Next" at bounding box center [314, 521] width 206 height 51
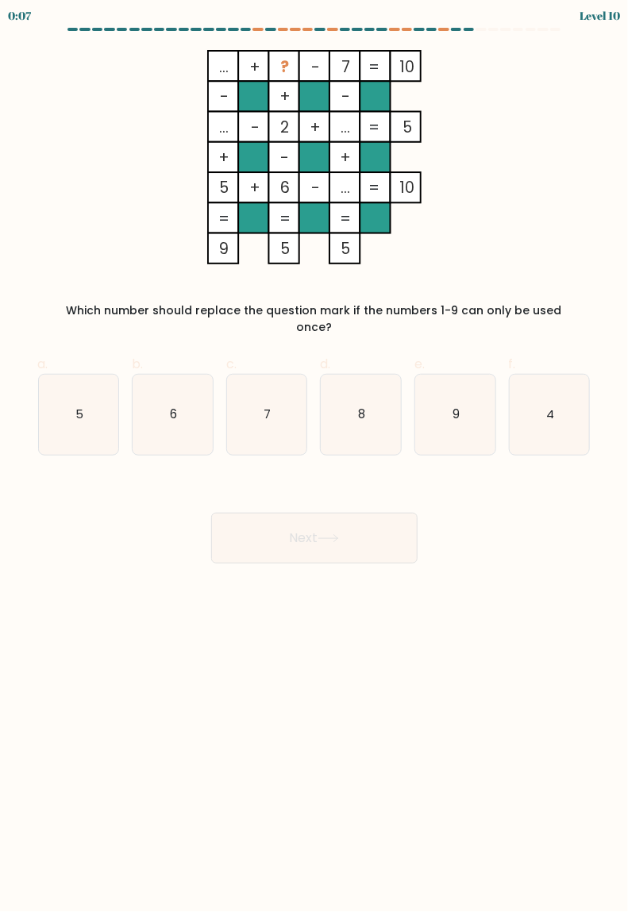
click at [346, 513] on button "Next" at bounding box center [314, 538] width 206 height 51
click at [461, 398] on icon "9" at bounding box center [455, 415] width 80 height 80
click at [315, 456] on input "e. 9" at bounding box center [314, 461] width 1 height 10
radio input "true"
click at [354, 522] on button "Next" at bounding box center [314, 538] width 206 height 51
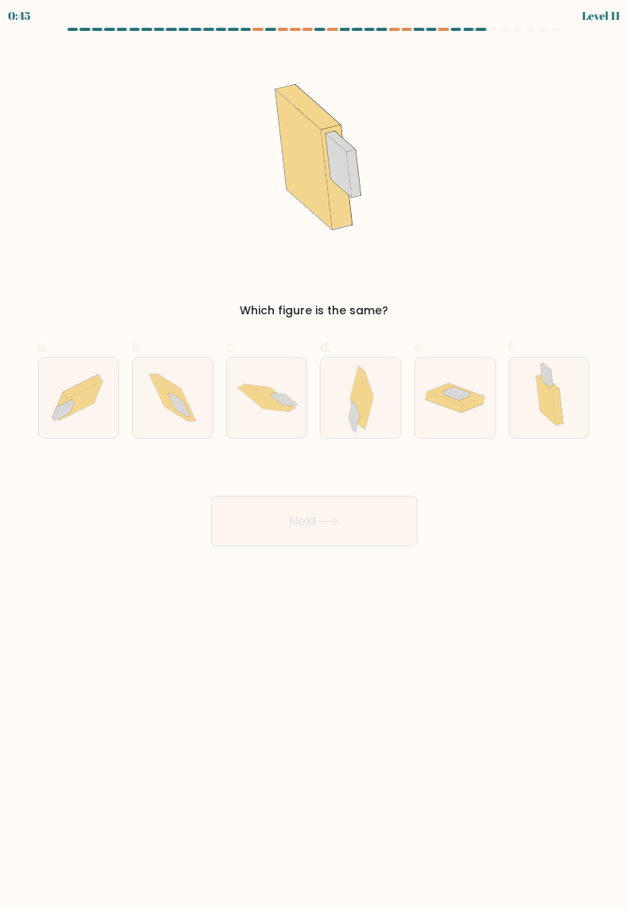
click at [563, 422] on icon at bounding box center [549, 398] width 45 height 80
click at [315, 456] on input "f." at bounding box center [314, 461] width 1 height 10
radio input "true"
click at [375, 515] on button "Next" at bounding box center [314, 521] width 206 height 51
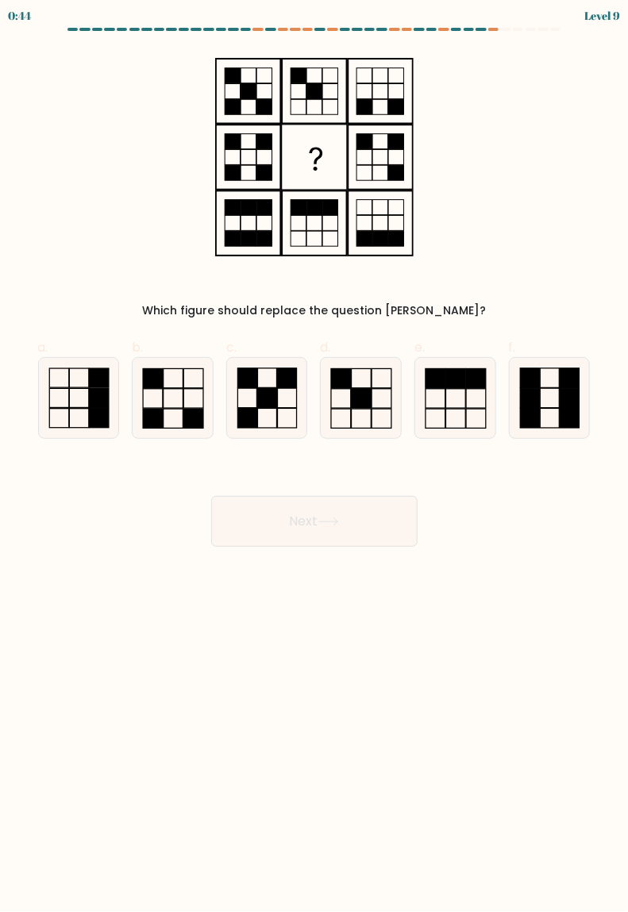
click at [175, 401] on icon at bounding box center [173, 398] width 80 height 80
click at [314, 456] on input "b." at bounding box center [314, 461] width 1 height 10
radio input "true"
click at [368, 535] on button "Next" at bounding box center [314, 521] width 206 height 51
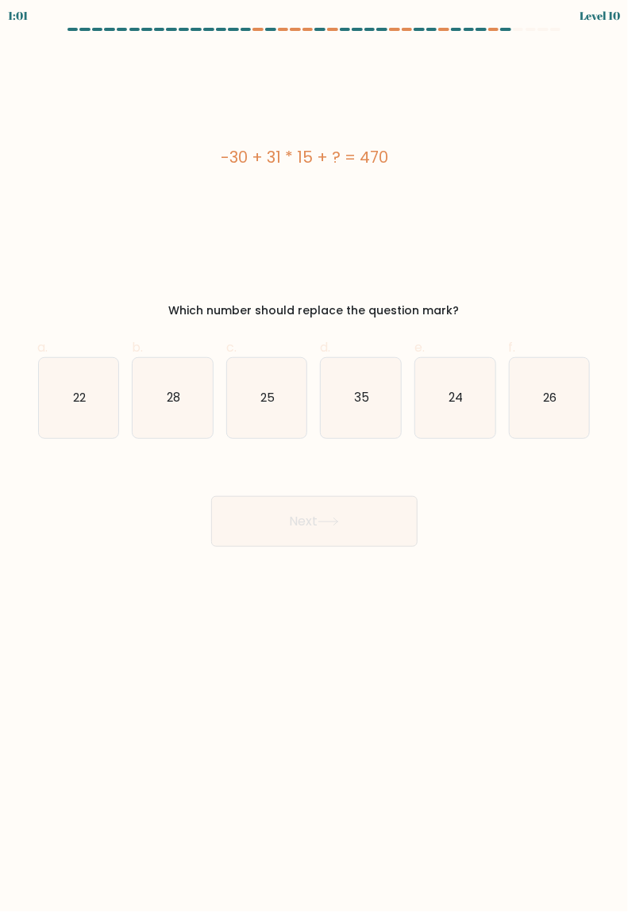
click at [288, 409] on icon "25" at bounding box center [267, 398] width 80 height 80
click at [314, 456] on input "c. 25" at bounding box center [314, 461] width 1 height 10
radio input "true"
click at [340, 575] on body "1:01 Level 10" at bounding box center [314, 456] width 628 height 912
click at [357, 525] on button "Next" at bounding box center [314, 521] width 206 height 51
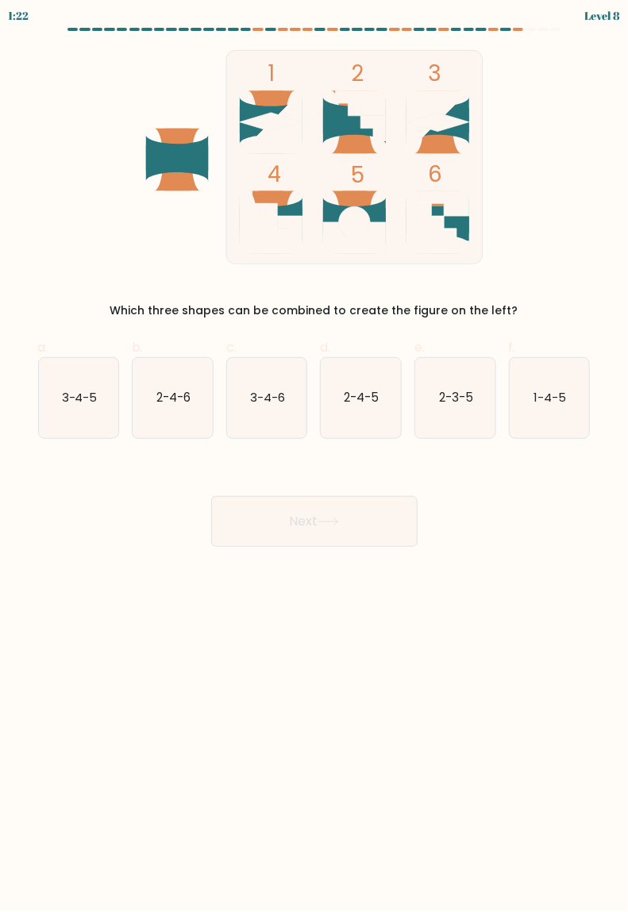
click at [196, 420] on icon "2-4-6" at bounding box center [173, 398] width 80 height 80
click at [314, 456] on input "b. 2-4-6" at bounding box center [314, 461] width 1 height 10
radio input "true"
click at [364, 525] on button "Next" at bounding box center [314, 521] width 206 height 51
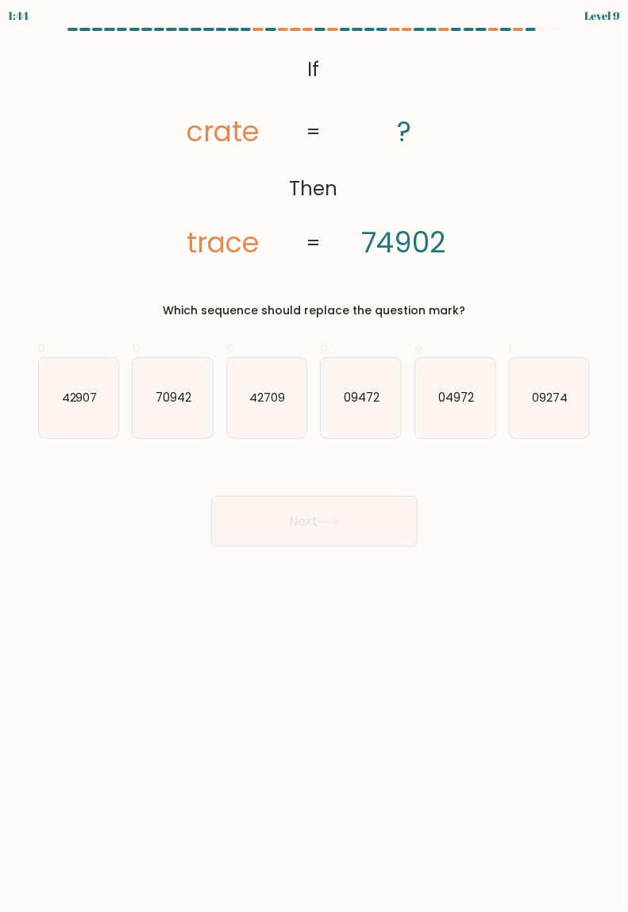
click at [471, 409] on icon "04972" at bounding box center [455, 398] width 80 height 80
click at [315, 456] on input "e. 04972" at bounding box center [314, 461] width 1 height 10
radio input "true"
click at [355, 506] on button "Next" at bounding box center [314, 521] width 206 height 51
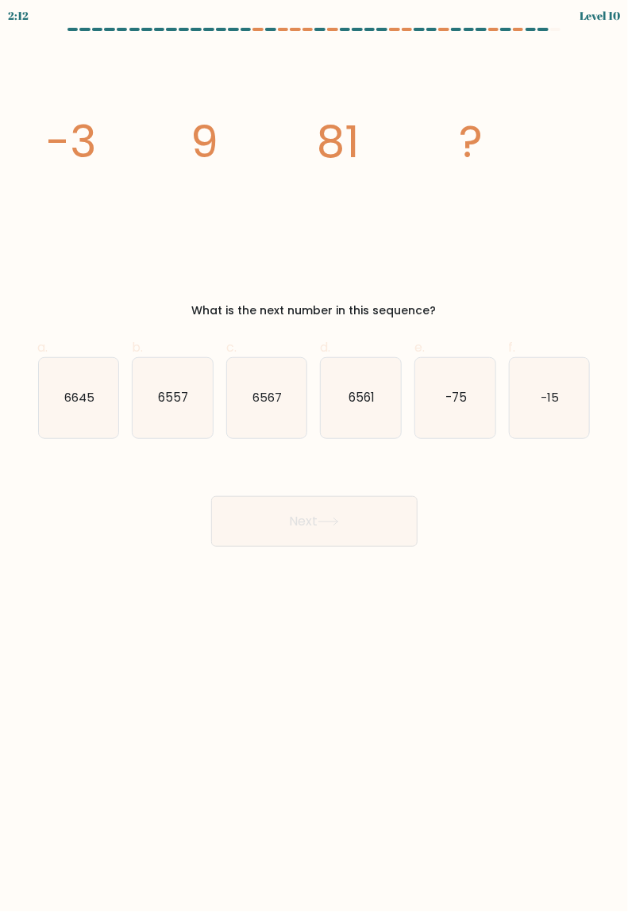
click at [354, 420] on icon "6561" at bounding box center [361, 398] width 80 height 80
click at [315, 456] on input "d. 6561" at bounding box center [314, 461] width 1 height 10
radio input "true"
click at [345, 537] on button "Next" at bounding box center [314, 521] width 206 height 51
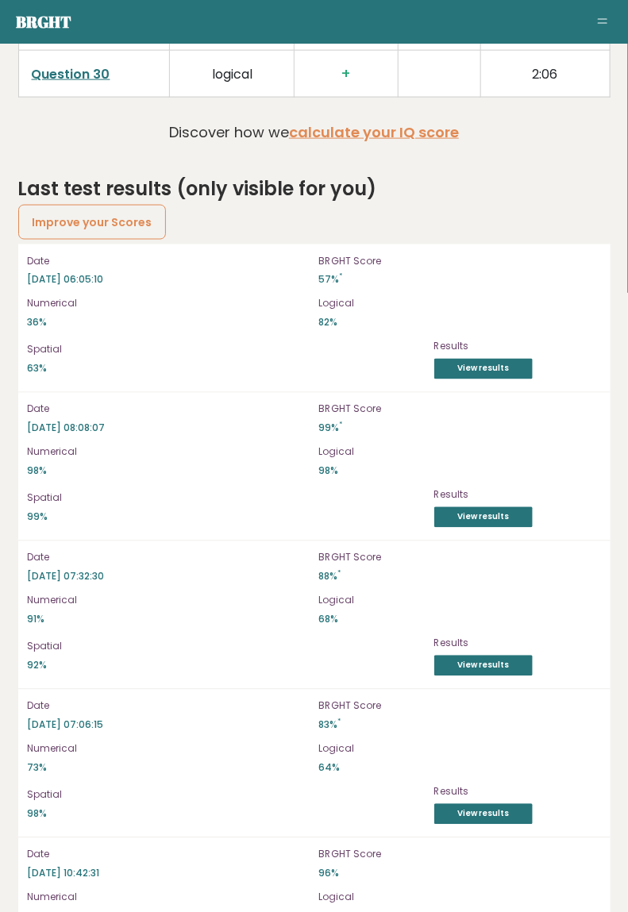
scroll to position [4041, 0]
click at [161, 272] on p "2025-10-05 06:05:10" at bounding box center [169, 279] width 282 height 14
click at [498, 371] on link "View results" at bounding box center [483, 368] width 98 height 21
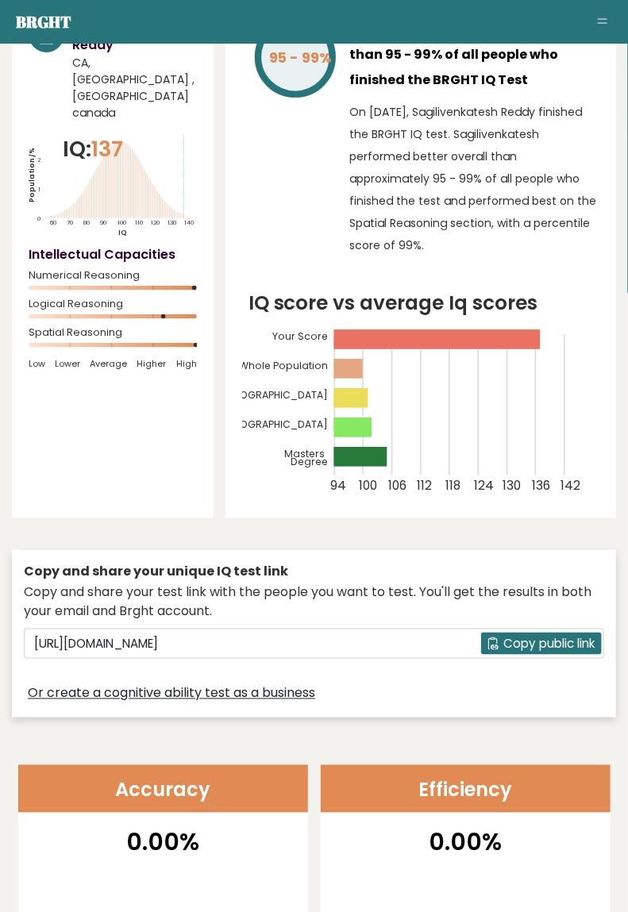
scroll to position [0, 0]
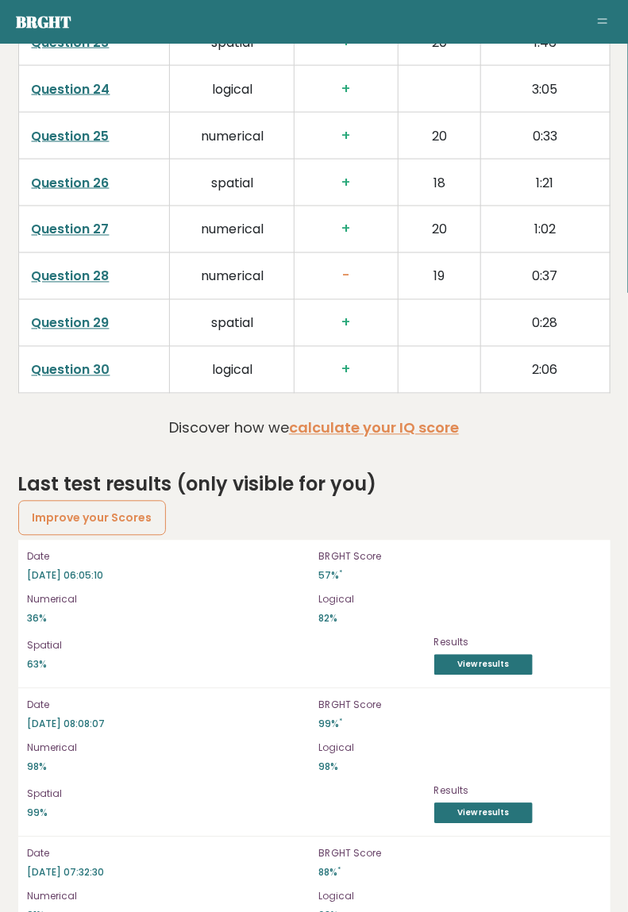
click at [134, 516] on link "Improve your Scores" at bounding box center [92, 518] width 148 height 35
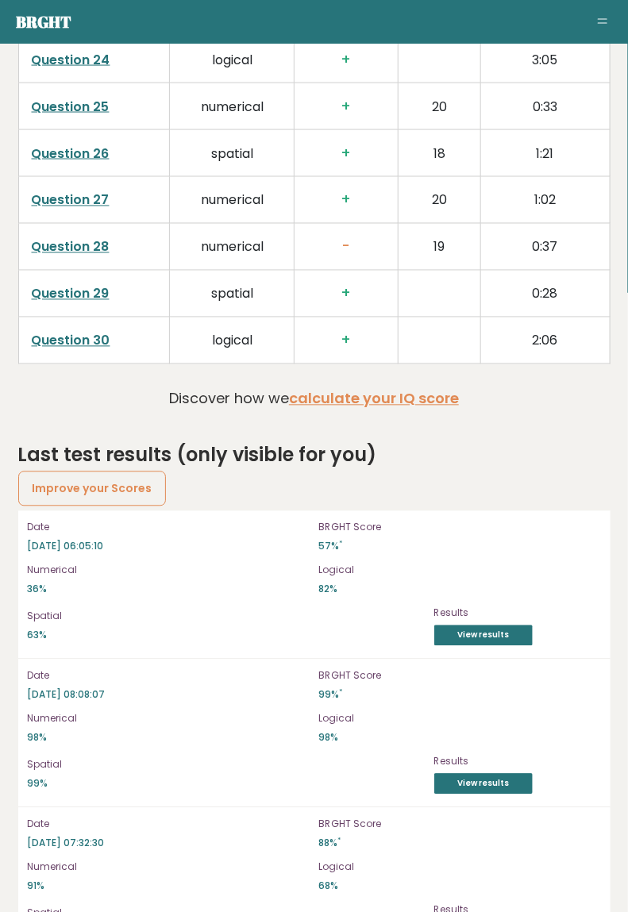
scroll to position [3795, 0]
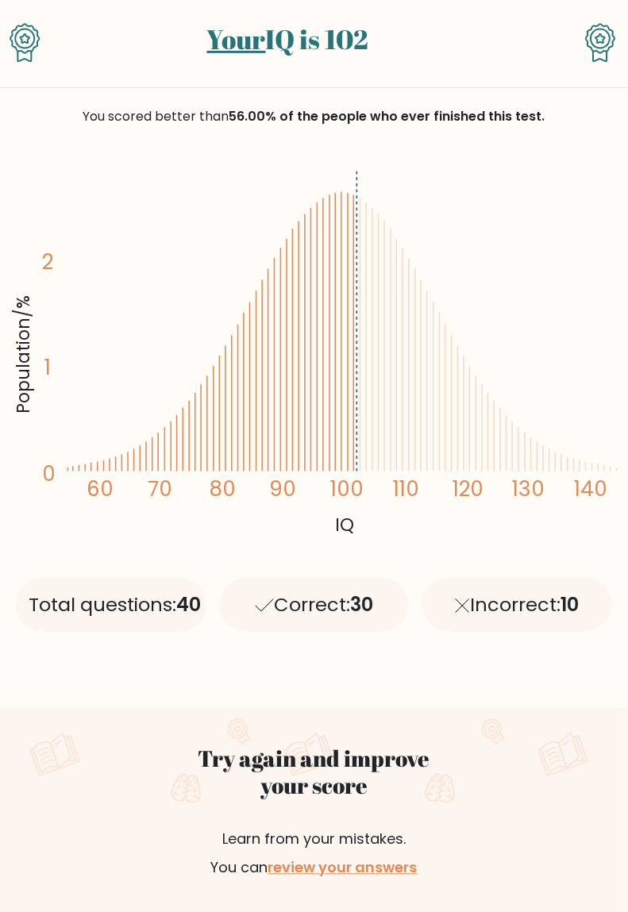
scroll to position [139, 0]
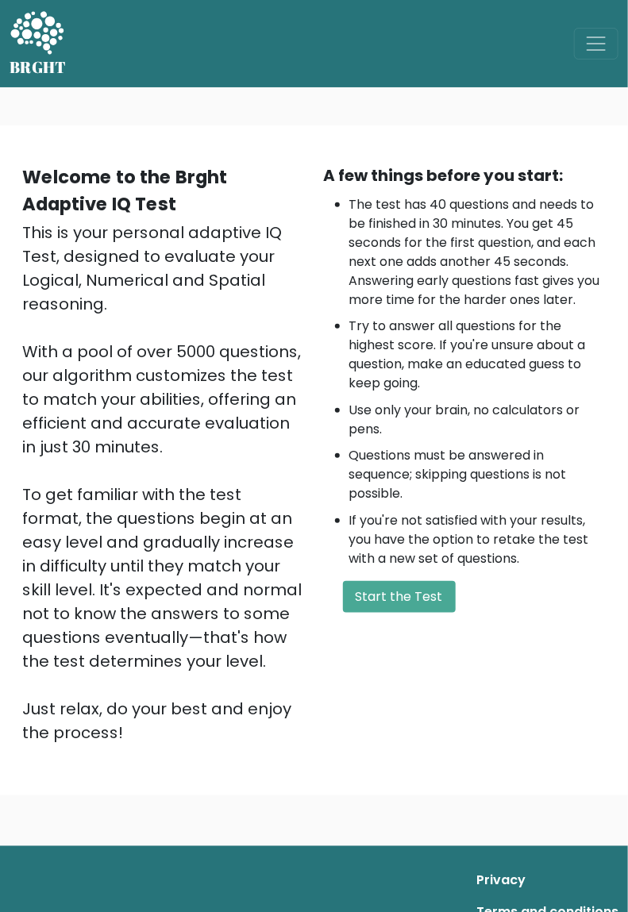
click at [425, 598] on button "Start the Test" at bounding box center [399, 597] width 113 height 32
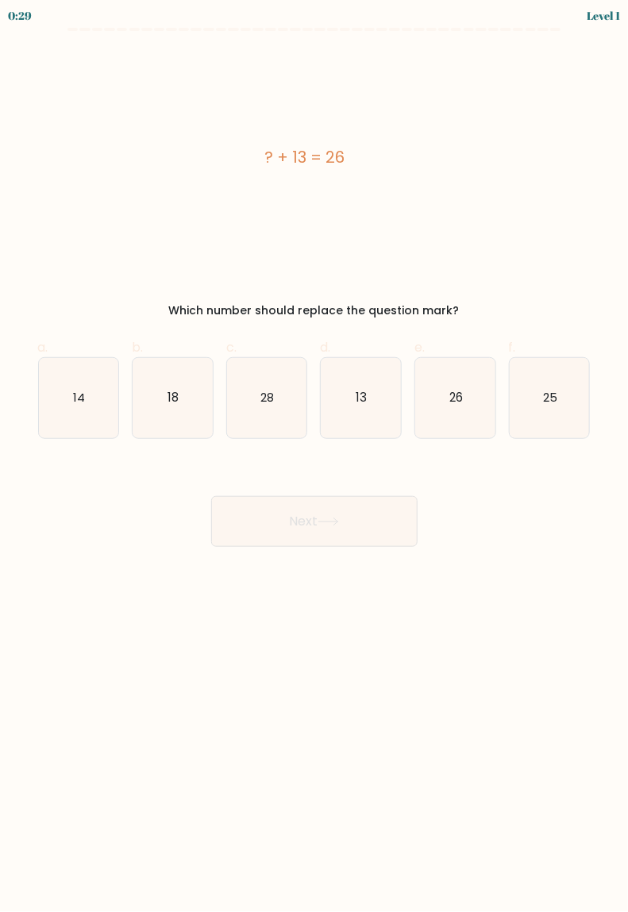
click at [378, 404] on icon "13" at bounding box center [361, 398] width 80 height 80
click at [315, 456] on input "d. 13" at bounding box center [314, 461] width 1 height 10
radio input "true"
click at [348, 520] on button "Next" at bounding box center [314, 521] width 206 height 51
click at [327, 524] on icon at bounding box center [327, 521] width 21 height 9
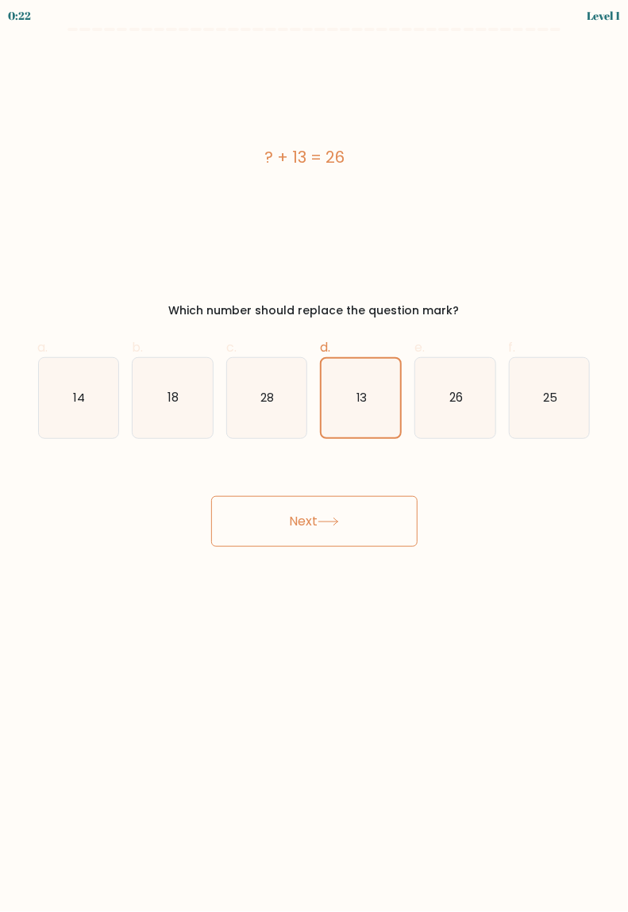
click at [312, 523] on button "Next" at bounding box center [314, 521] width 206 height 51
click at [302, 519] on button "Next" at bounding box center [314, 521] width 206 height 51
click at [300, 529] on button "Next" at bounding box center [314, 521] width 206 height 51
click at [303, 524] on button "Next" at bounding box center [314, 521] width 206 height 51
click at [346, 529] on button "Next" at bounding box center [314, 521] width 206 height 51
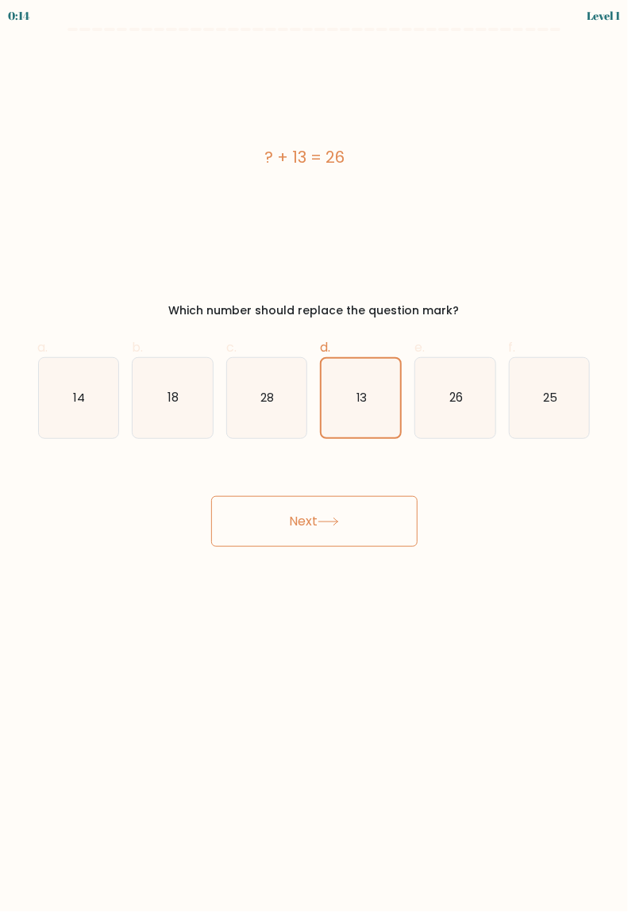
click at [339, 525] on button "Next" at bounding box center [314, 521] width 206 height 51
click at [338, 525] on button "Next" at bounding box center [314, 521] width 206 height 51
click at [317, 520] on button "Next" at bounding box center [314, 521] width 206 height 51
click at [302, 520] on button "Next" at bounding box center [314, 521] width 206 height 51
click at [300, 513] on button "Next" at bounding box center [314, 521] width 206 height 51
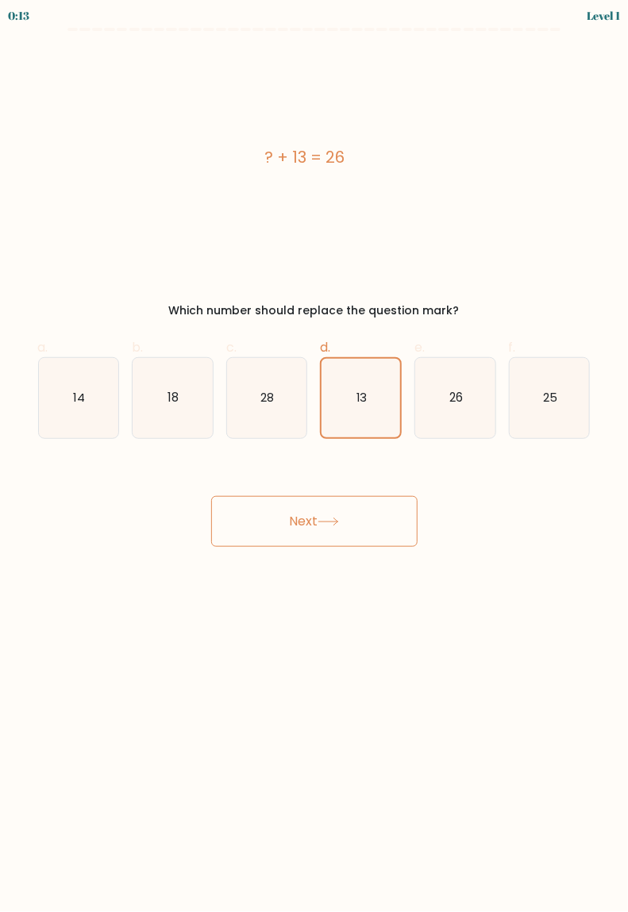
click at [298, 517] on button "Next" at bounding box center [314, 521] width 206 height 51
click at [306, 527] on button "Next" at bounding box center [314, 521] width 206 height 51
click at [333, 523] on icon at bounding box center [327, 521] width 21 height 9
click at [327, 523] on icon at bounding box center [327, 521] width 21 height 9
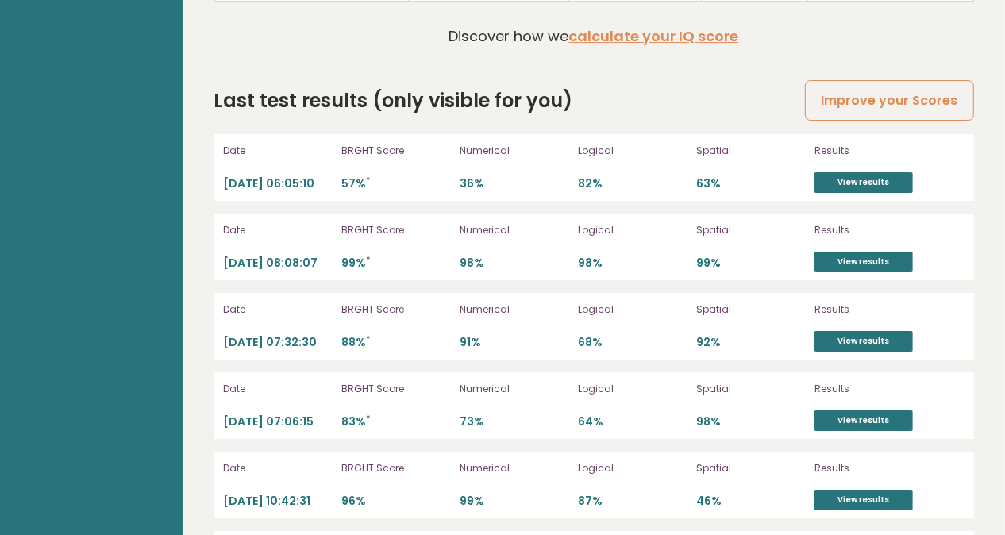
scroll to position [3927, 0]
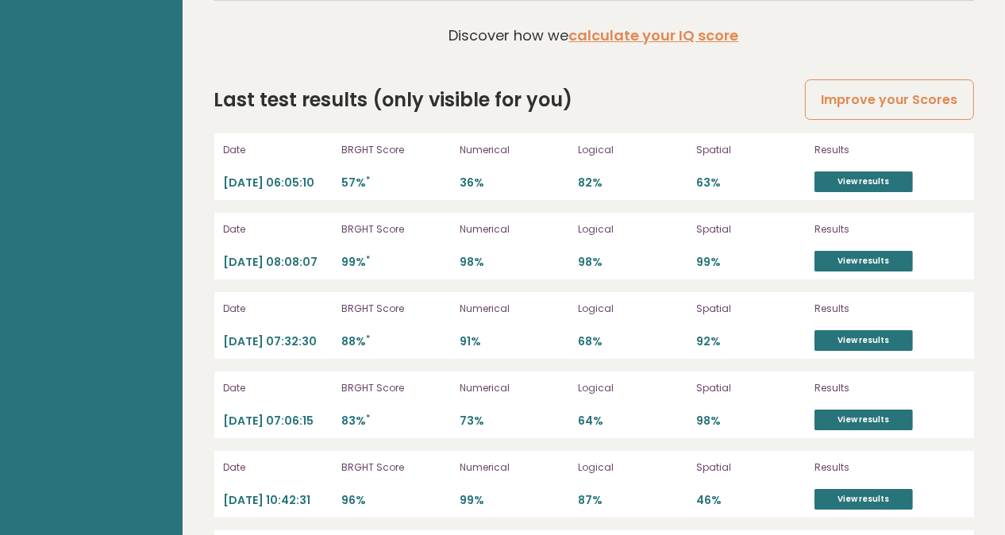
click at [890, 187] on link "View results" at bounding box center [863, 181] width 98 height 21
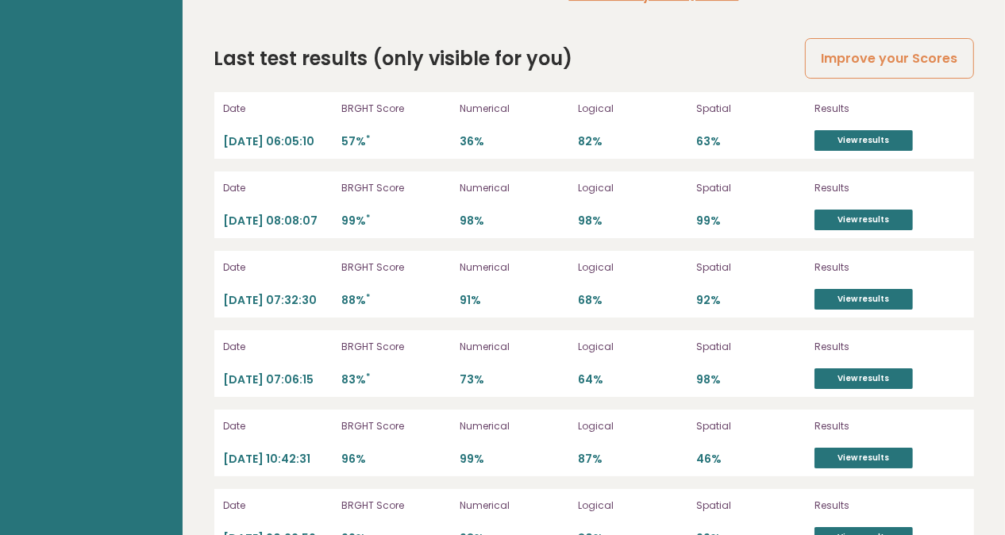
scroll to position [3972, 0]
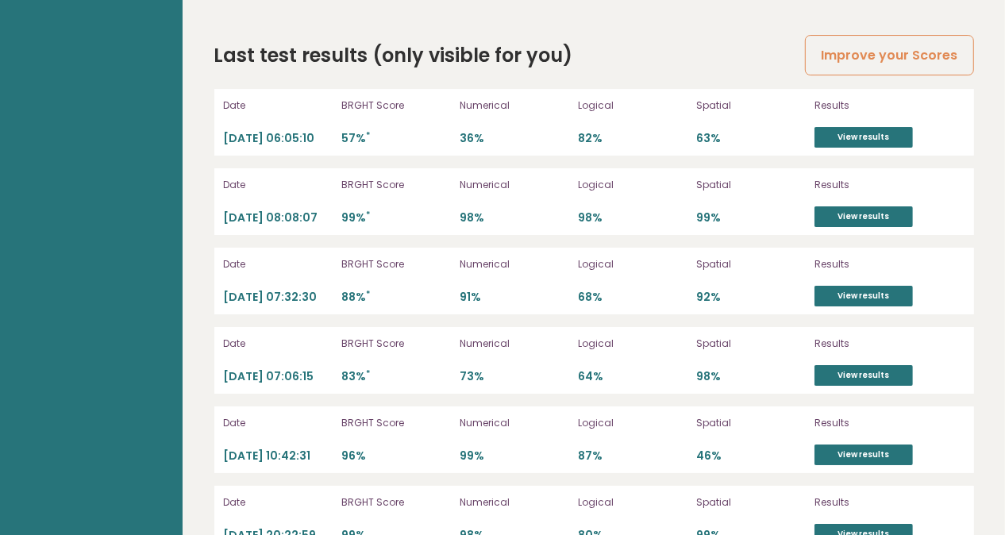
click at [903, 66] on link "Improve your Scores" at bounding box center [889, 55] width 168 height 40
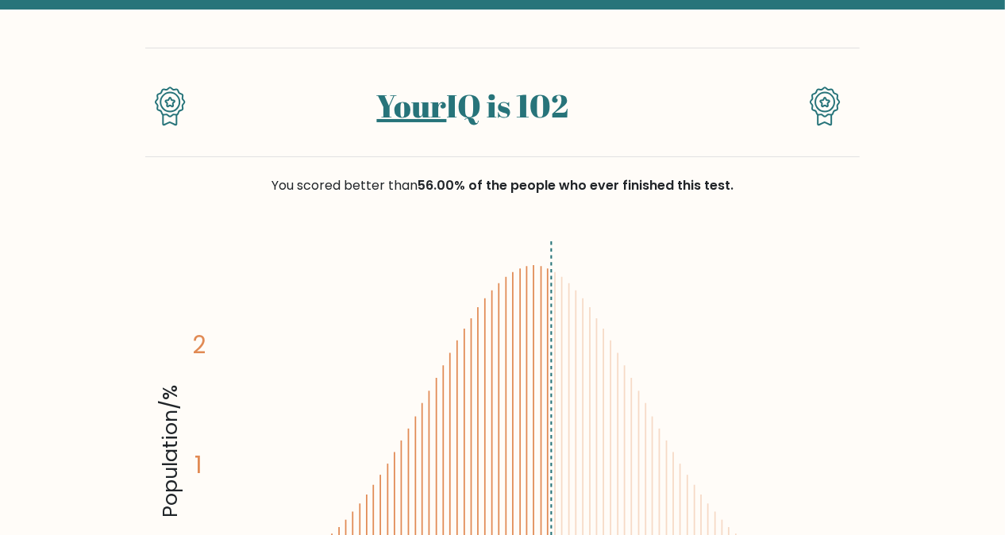
scroll to position [79, 0]
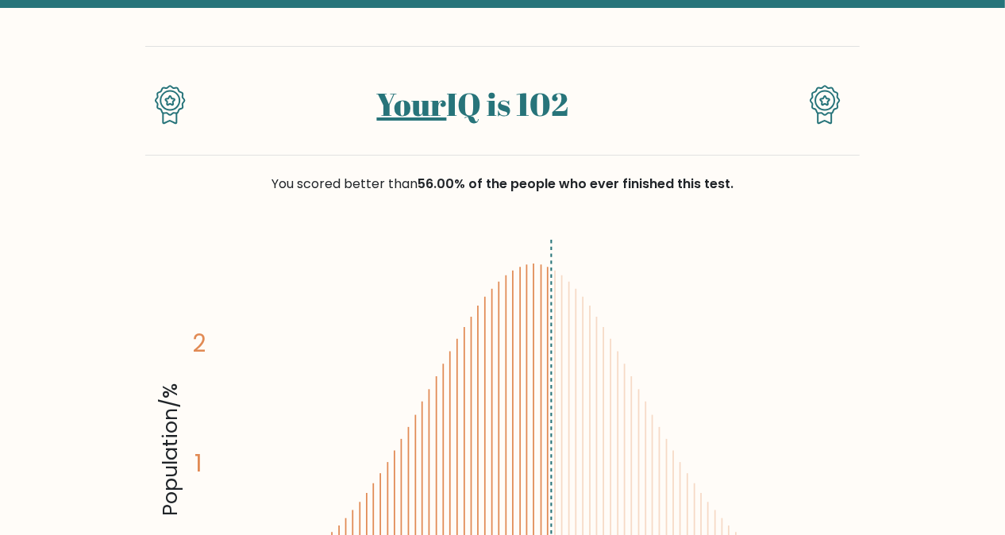
click at [689, 287] on icon "Population/% IQ 0 1 2 60 70 80 90 100 110 120 130 140" at bounding box center [502, 446] width 695 height 429
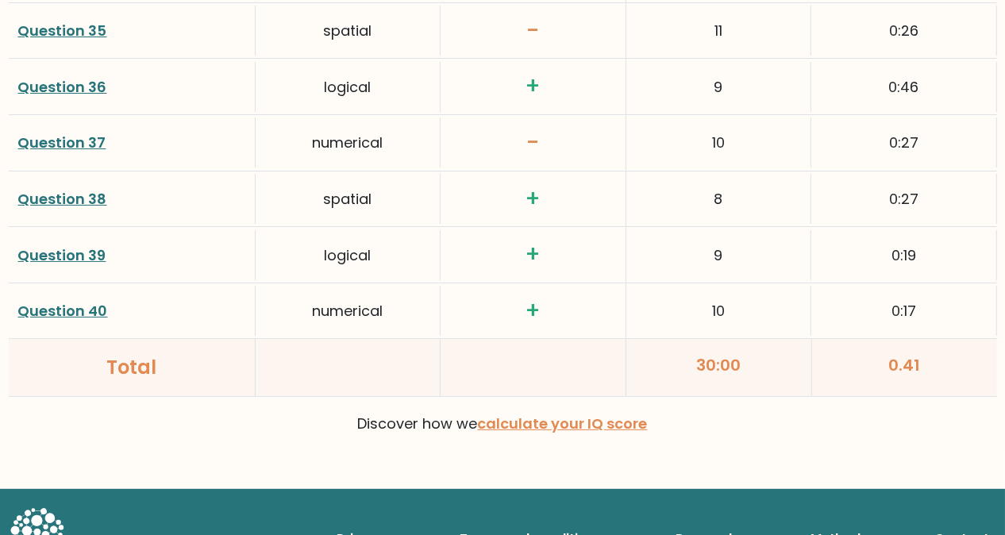
scroll to position [4206, 0]
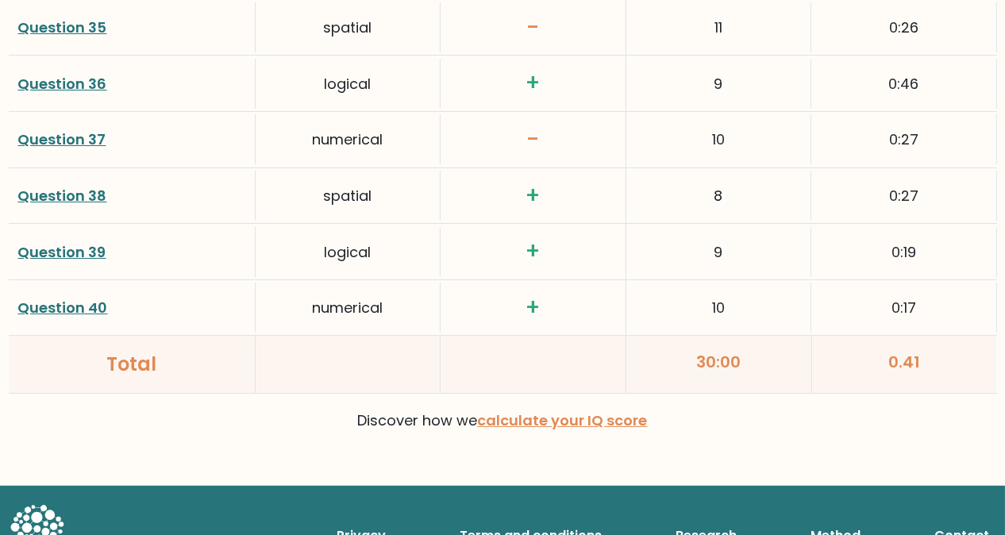
click at [602, 416] on link "calculate your IQ score" at bounding box center [563, 420] width 170 height 20
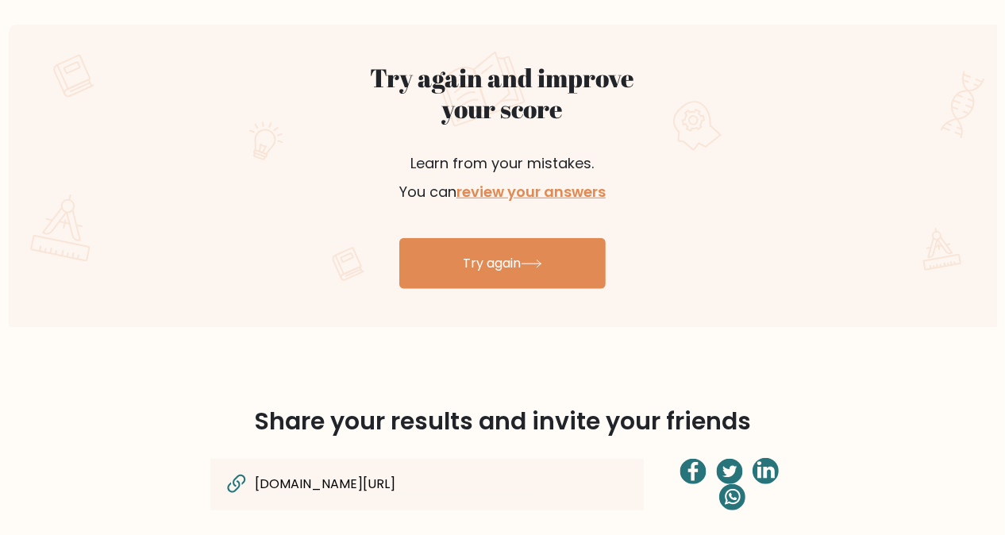
scroll to position [867, 0]
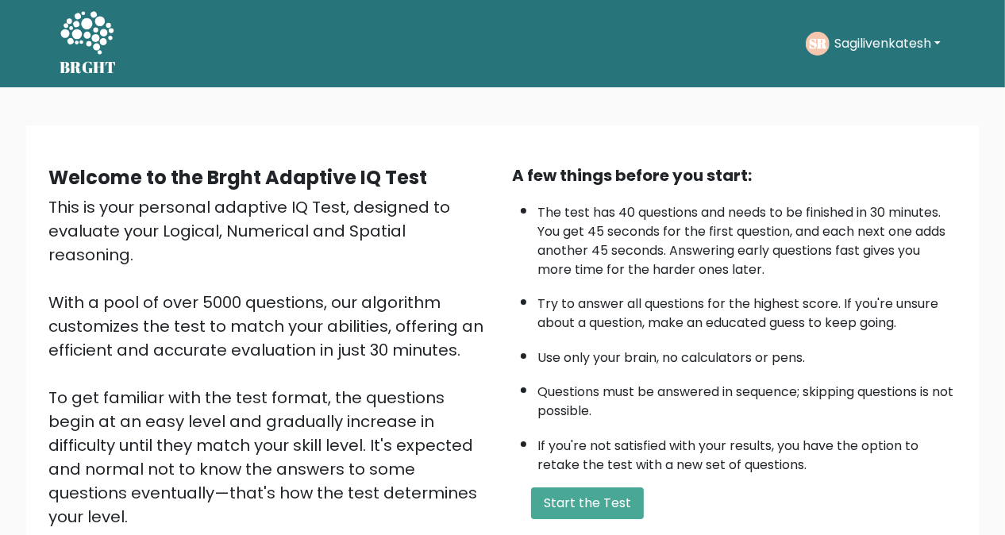
click at [590, 501] on button "Start the Test" at bounding box center [587, 503] width 113 height 32
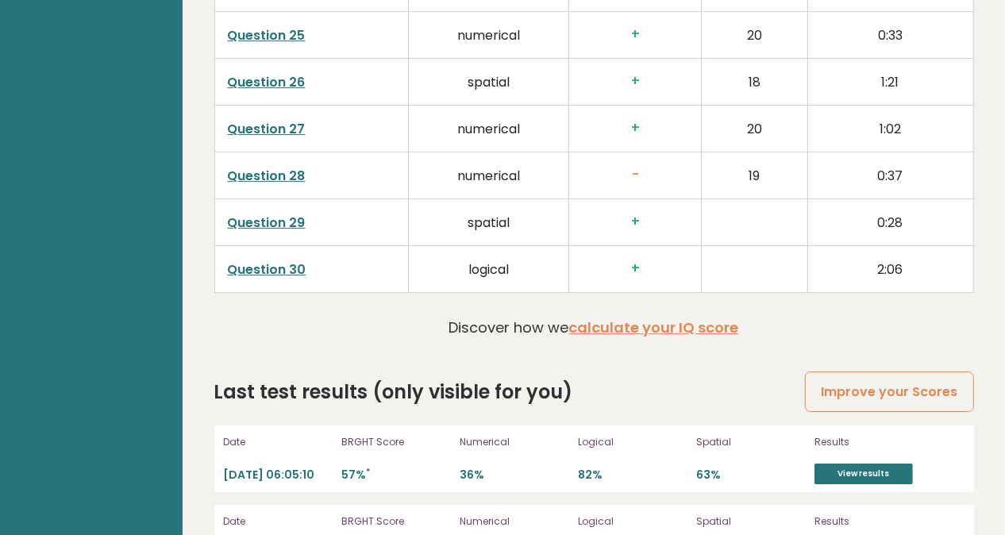
click at [896, 387] on link "Improve your Scores" at bounding box center [889, 391] width 168 height 40
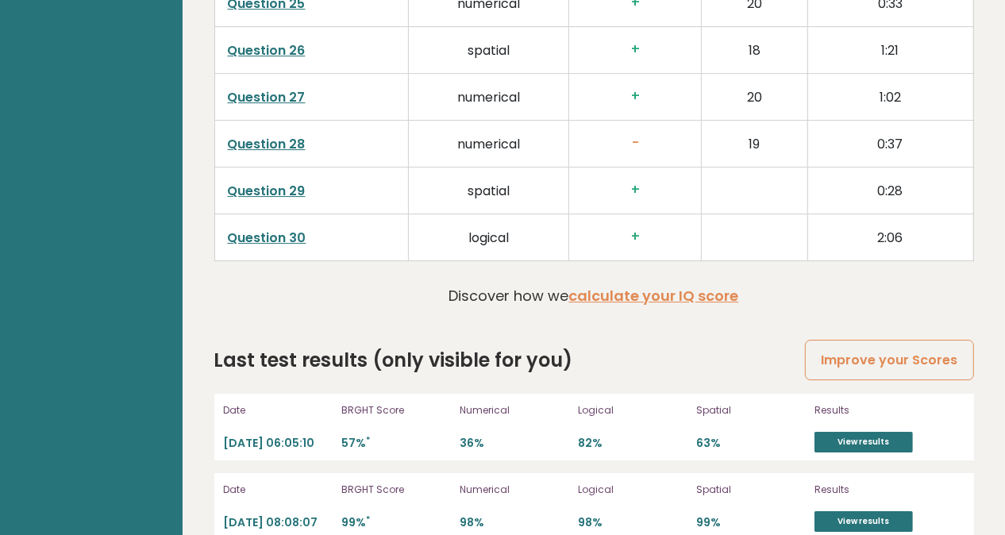
scroll to position [3686, 0]
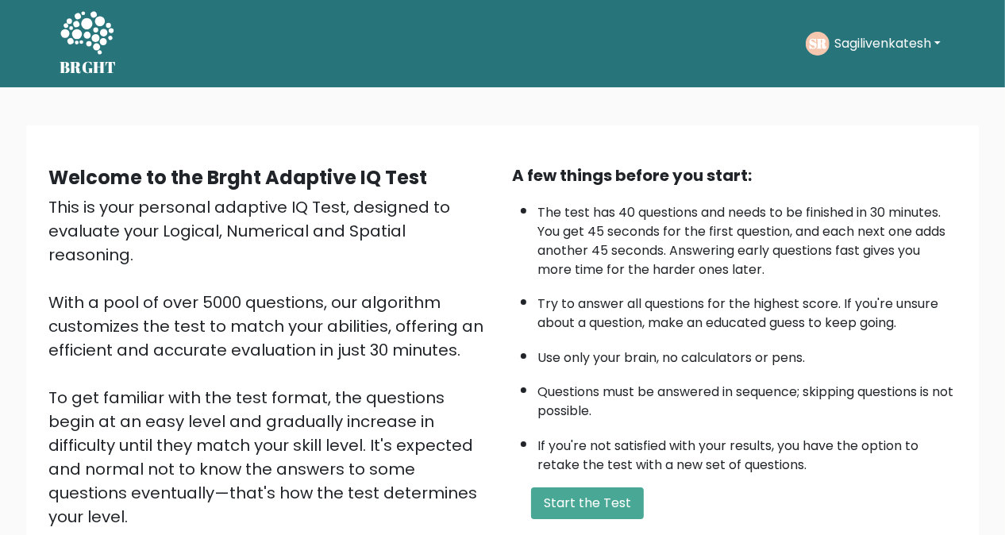
click at [580, 507] on button "Start the Test" at bounding box center [587, 503] width 113 height 32
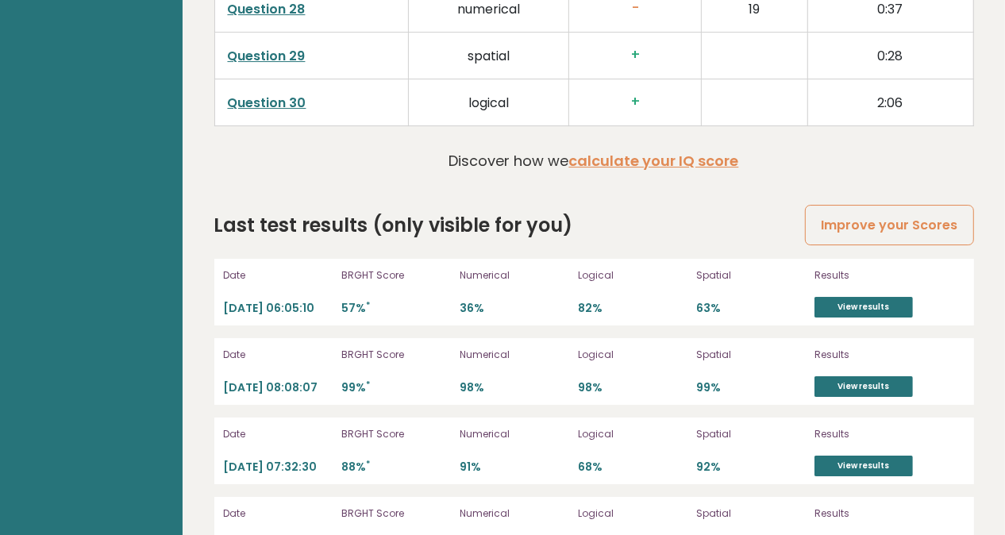
scroll to position [3791, 0]
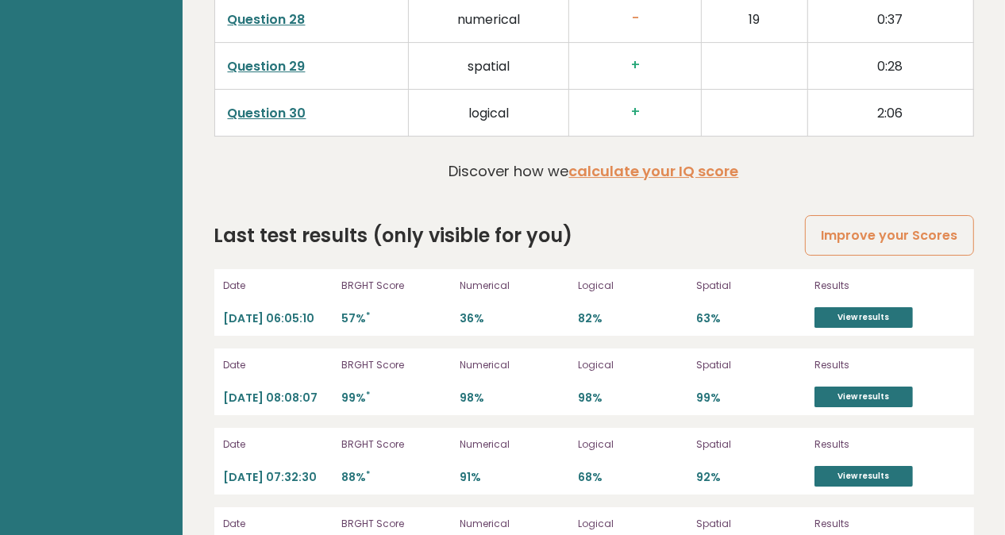
click at [906, 250] on link "Improve your Scores" at bounding box center [889, 235] width 168 height 40
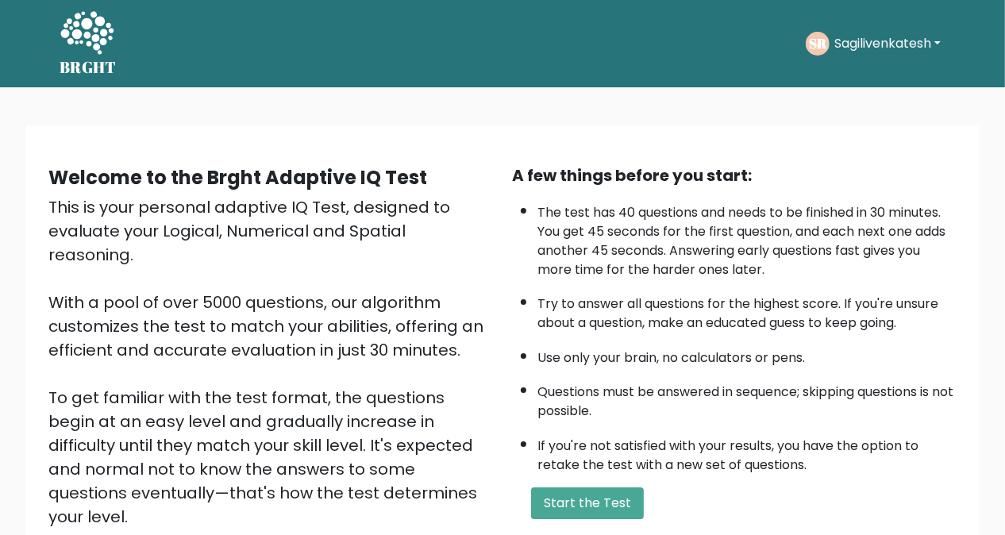
click at [599, 514] on button "Start the Test" at bounding box center [587, 503] width 113 height 32
click at [623, 494] on button "Start the Test" at bounding box center [587, 503] width 113 height 32
click at [607, 514] on button "Start the Test" at bounding box center [587, 503] width 113 height 32
click at [616, 499] on button "Start the Test" at bounding box center [587, 503] width 113 height 32
click at [608, 517] on button "Start the Test" at bounding box center [587, 503] width 113 height 32
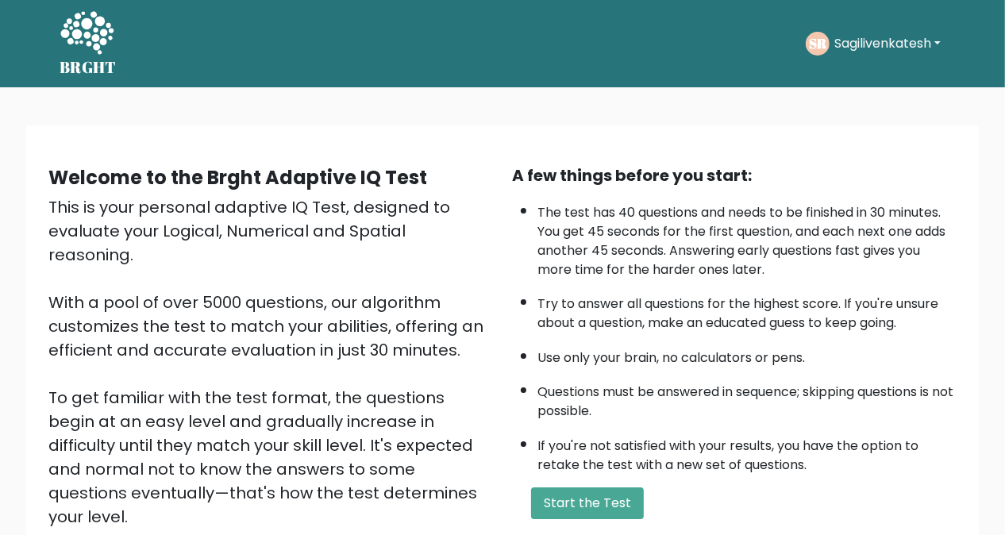
click at [598, 510] on button "Start the Test" at bounding box center [587, 503] width 113 height 32
click at [567, 513] on button "Start the Test" at bounding box center [587, 503] width 113 height 32
